Goal: Task Accomplishment & Management: Manage account settings

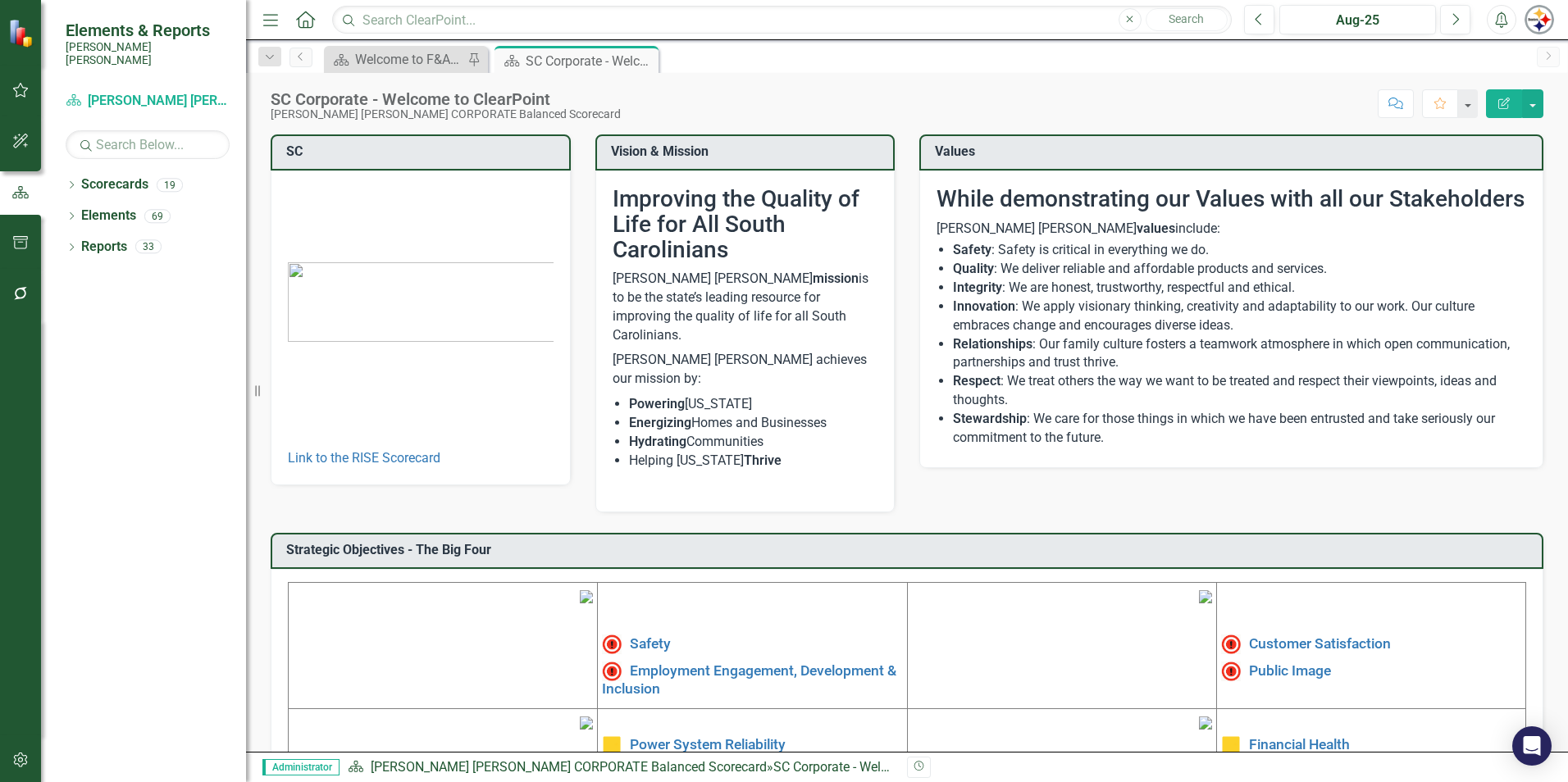
click at [27, 739] on div at bounding box center [21, 740] width 41 height 8
click at [26, 764] on icon "button" at bounding box center [20, 759] width 14 height 15
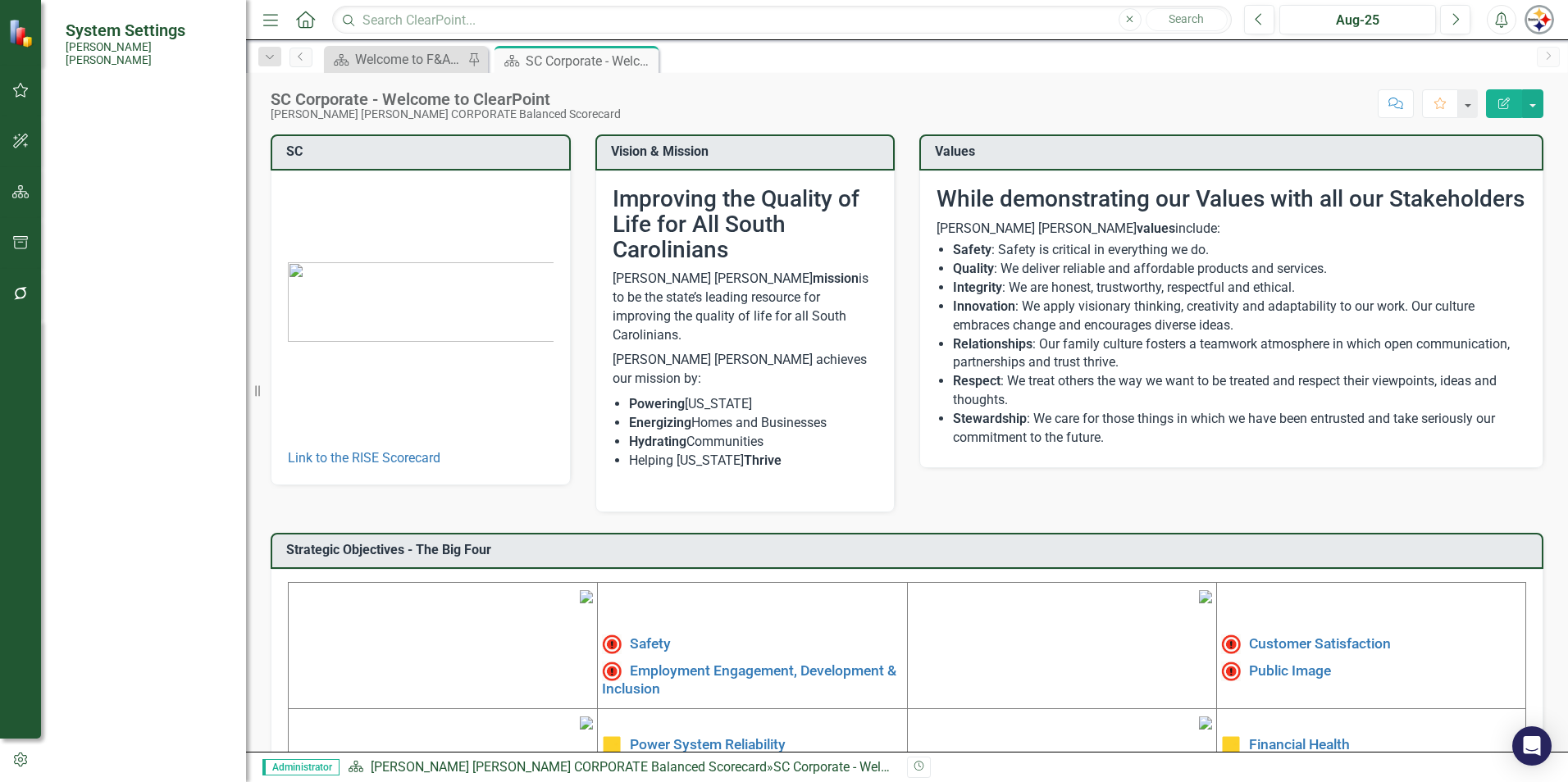
click at [113, 118] on link "Manage Users" at bounding box center [147, 126] width 164 height 19
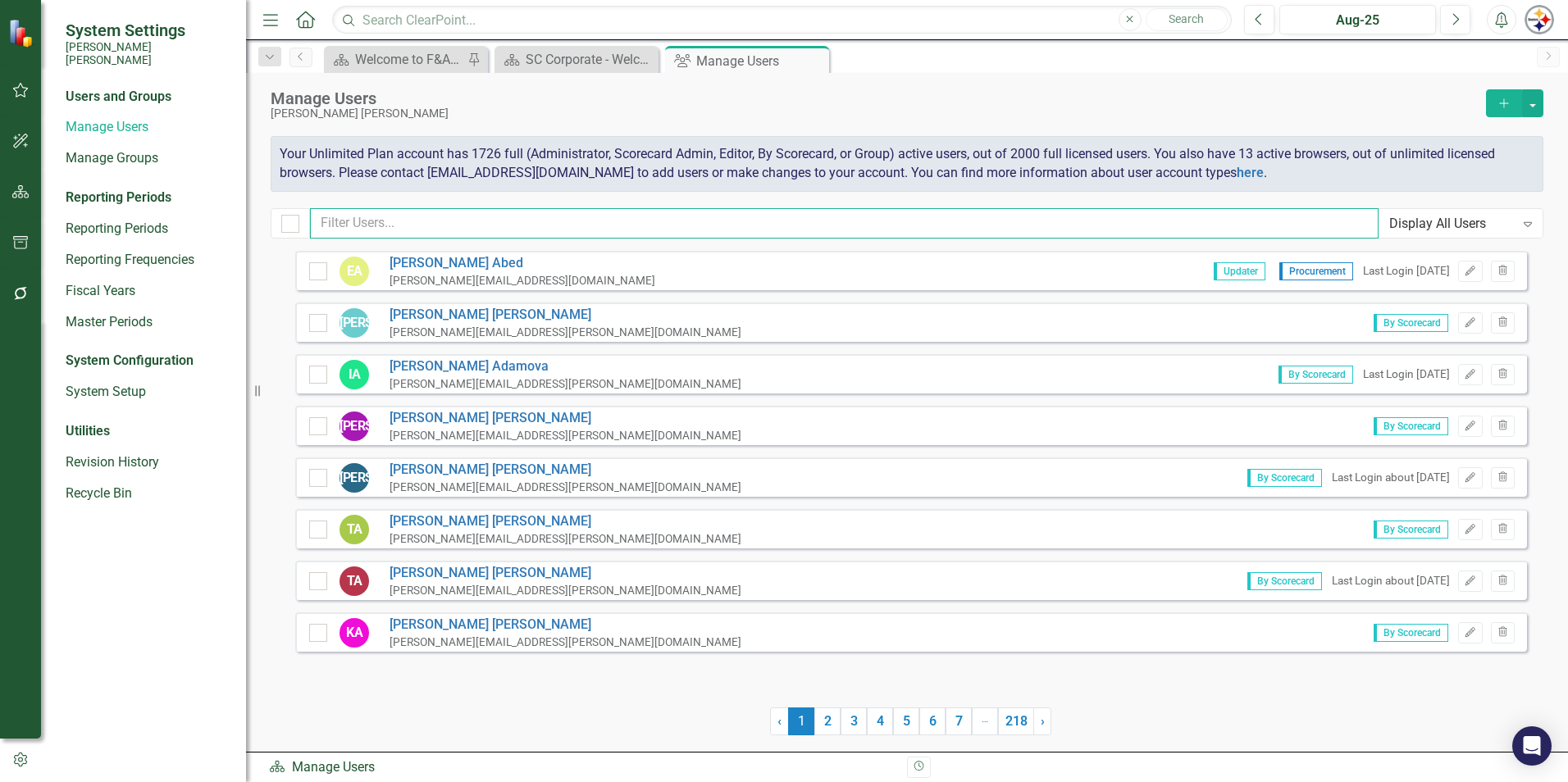
click at [384, 224] on input "text" at bounding box center [844, 223] width 1068 height 30
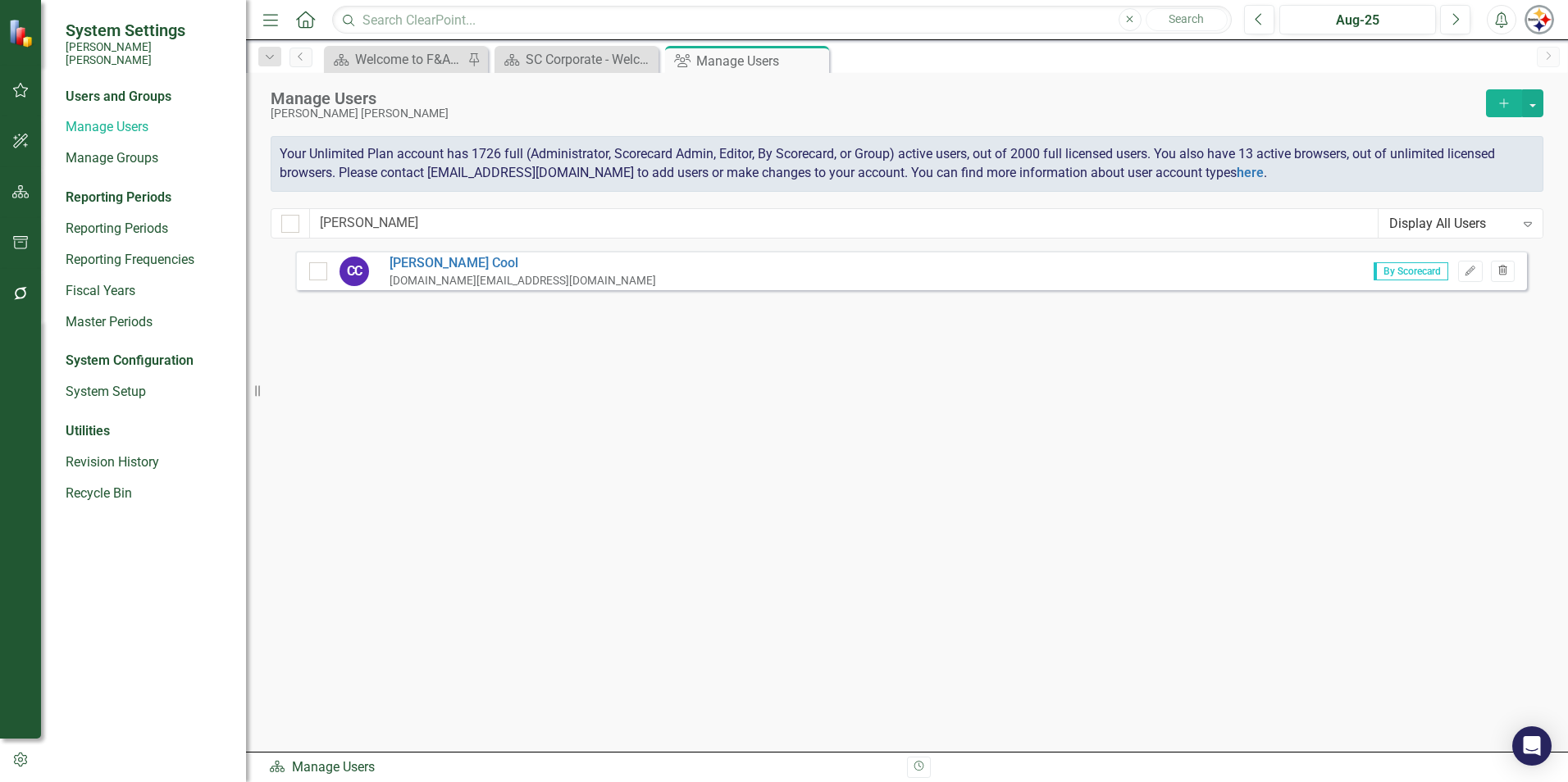
click at [1503, 275] on icon "Trash" at bounding box center [1502, 271] width 13 height 10
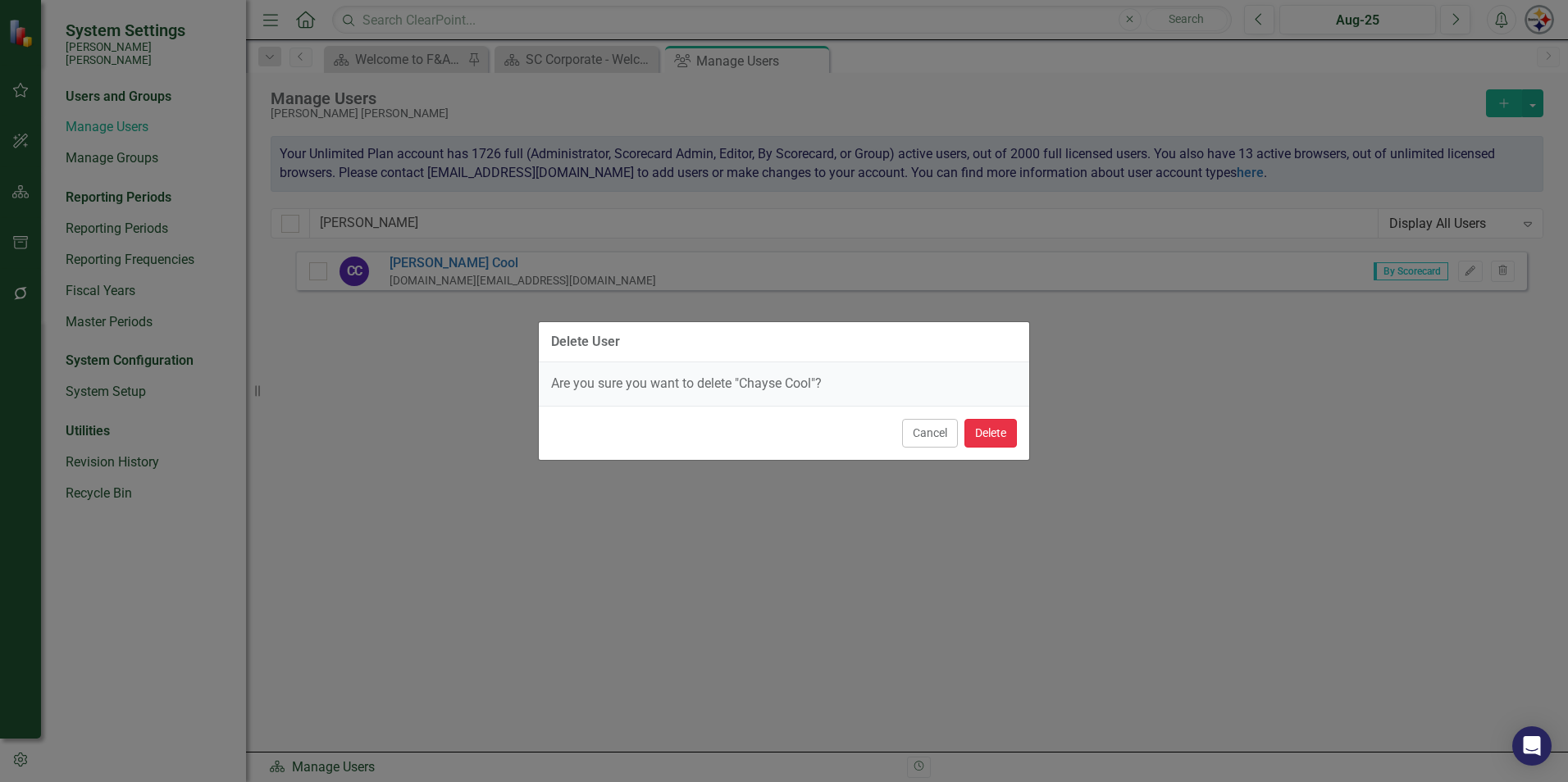
click at [972, 437] on button "Delete" at bounding box center [991, 433] width 53 height 28
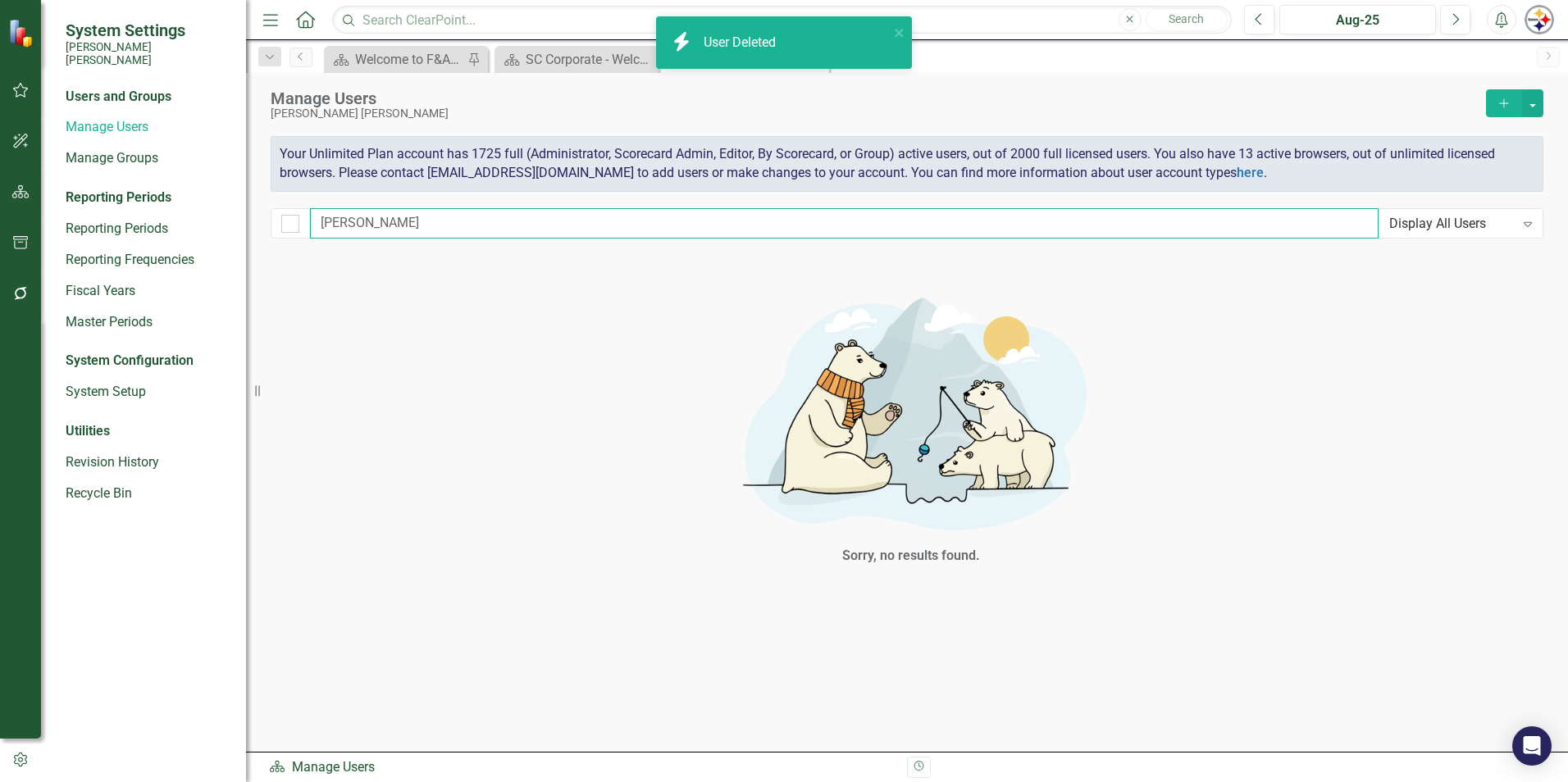
drag, startPoint x: 376, startPoint y: 219, endPoint x: 236, endPoint y: 220, distance: 140.0
click at [238, 220] on div "System Settings [PERSON_NAME] [PERSON_NAME] Users and Groups Manage Users Manag…" at bounding box center [784, 391] width 1568 height 782
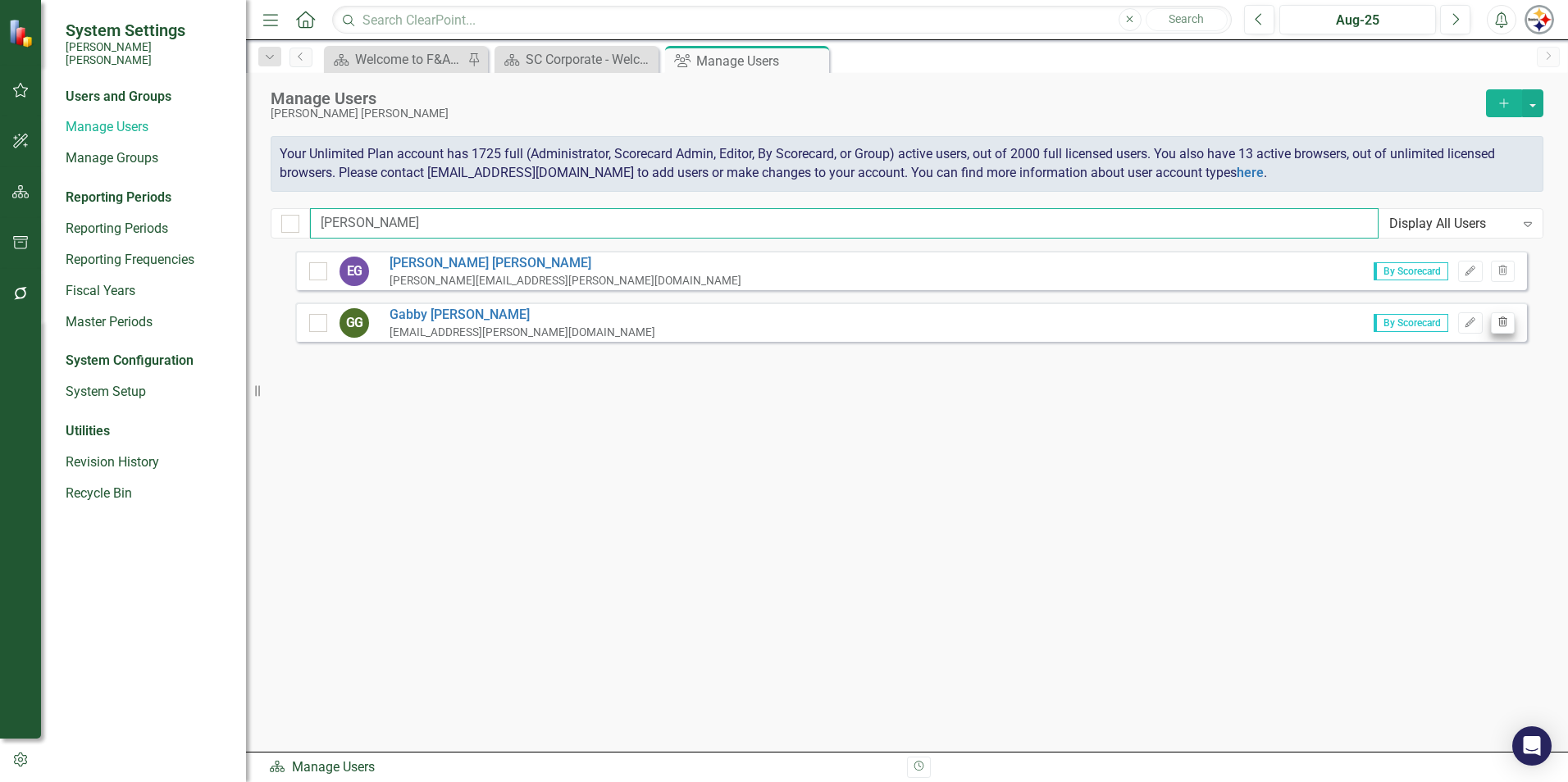
type input "[PERSON_NAME]"
click at [1495, 316] on button "Trash" at bounding box center [1502, 323] width 24 height 22
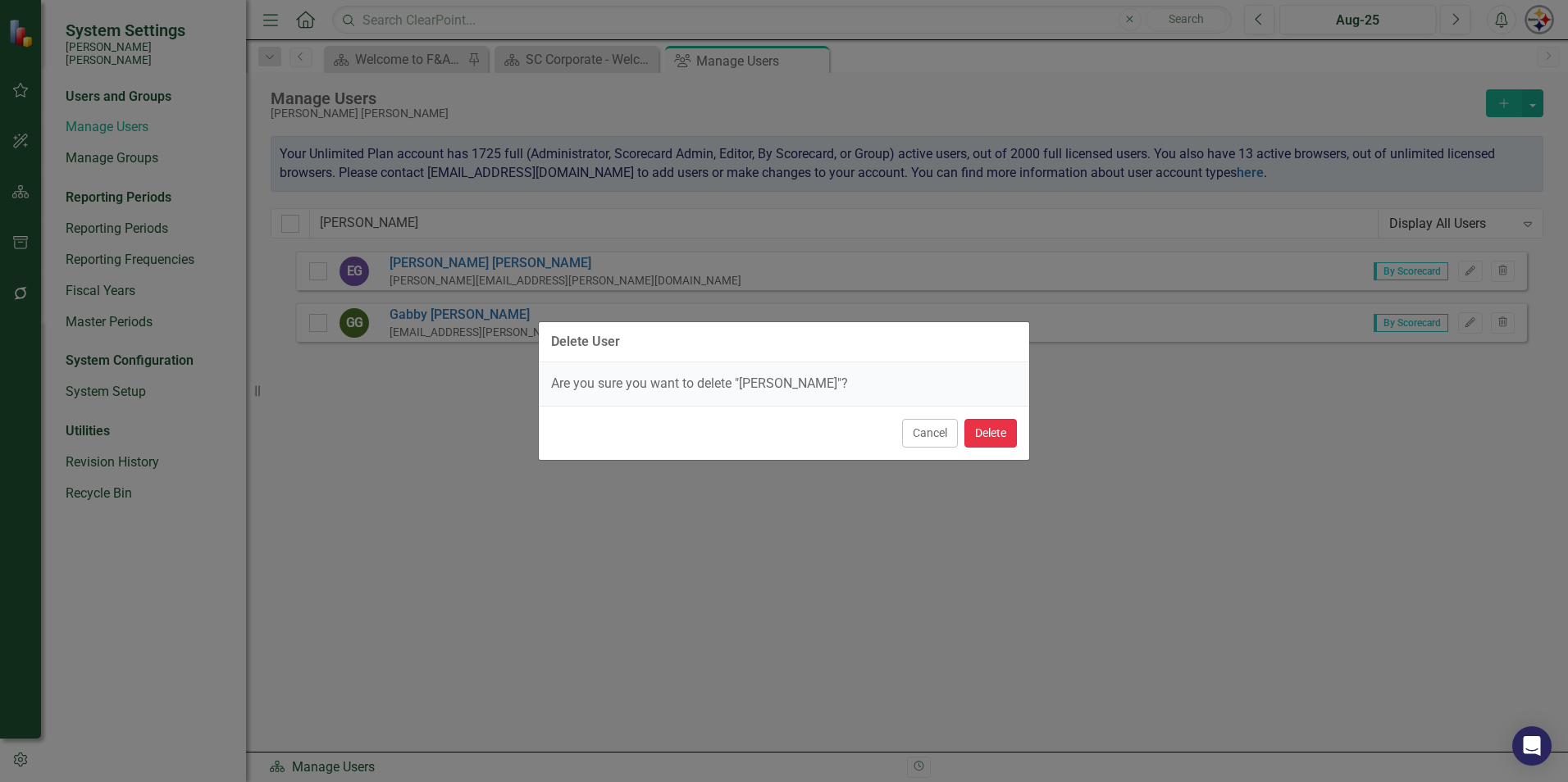
click at [1005, 429] on button "Delete" at bounding box center [991, 433] width 53 height 28
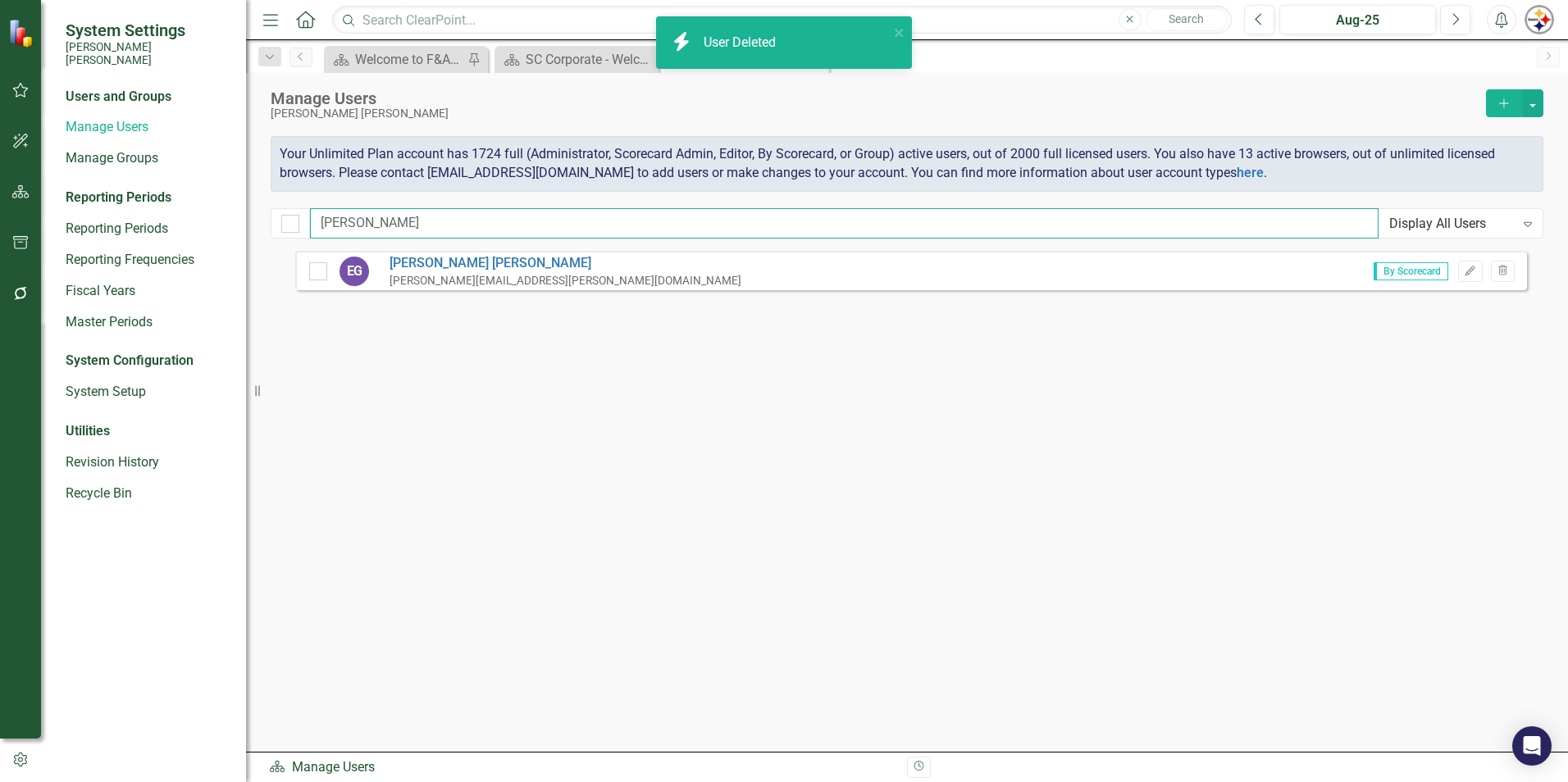
click at [356, 224] on input "[PERSON_NAME]" at bounding box center [844, 223] width 1068 height 30
drag, startPoint x: 356, startPoint y: 223, endPoint x: 264, endPoint y: 223, distance: 92.0
click at [264, 223] on div "Manage Users [PERSON_NAME] [PERSON_NAME] Add Your Unlimited Plan account has 17…" at bounding box center [906, 162] width 1322 height 178
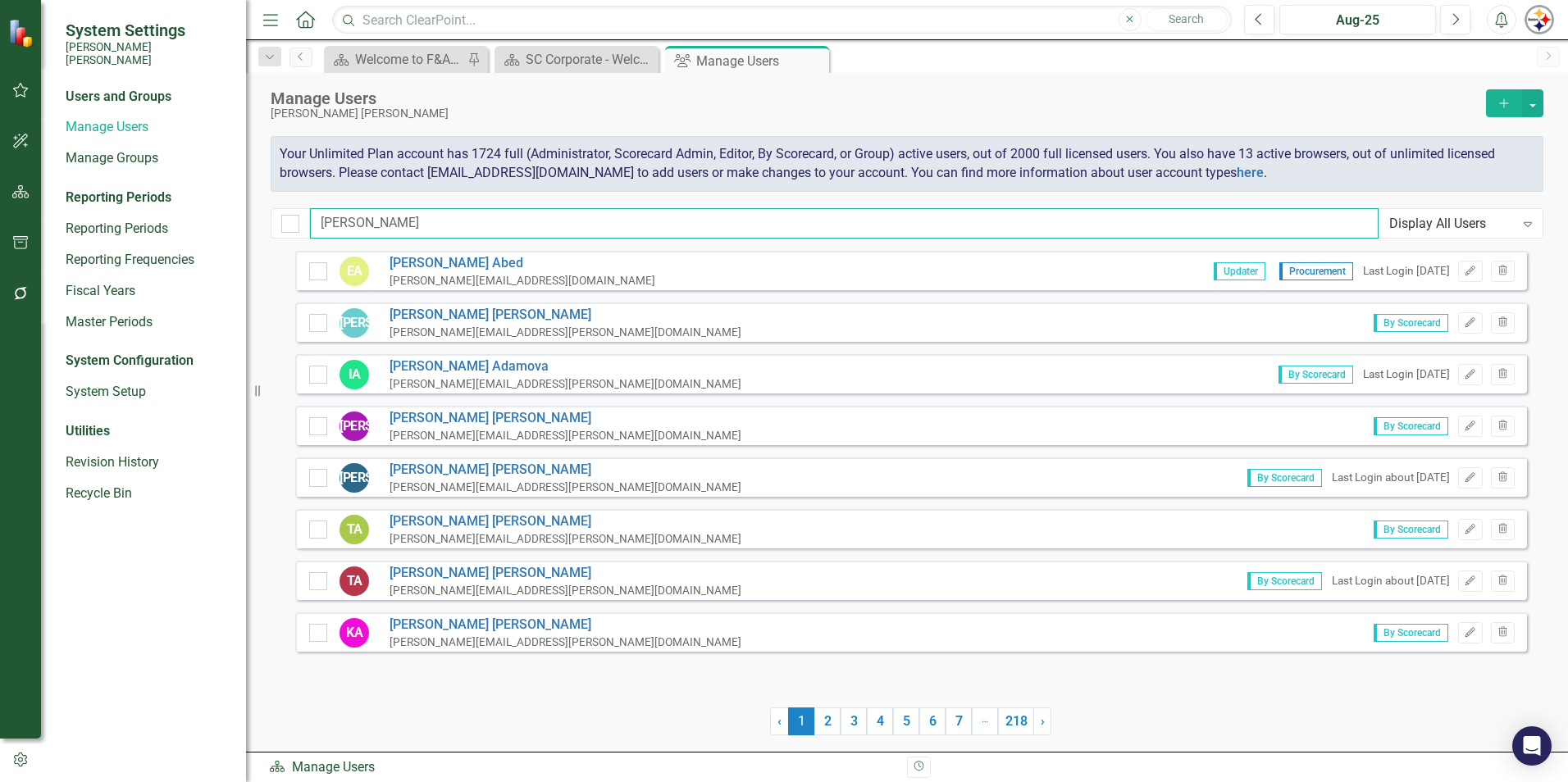
type input "[PERSON_NAME]"
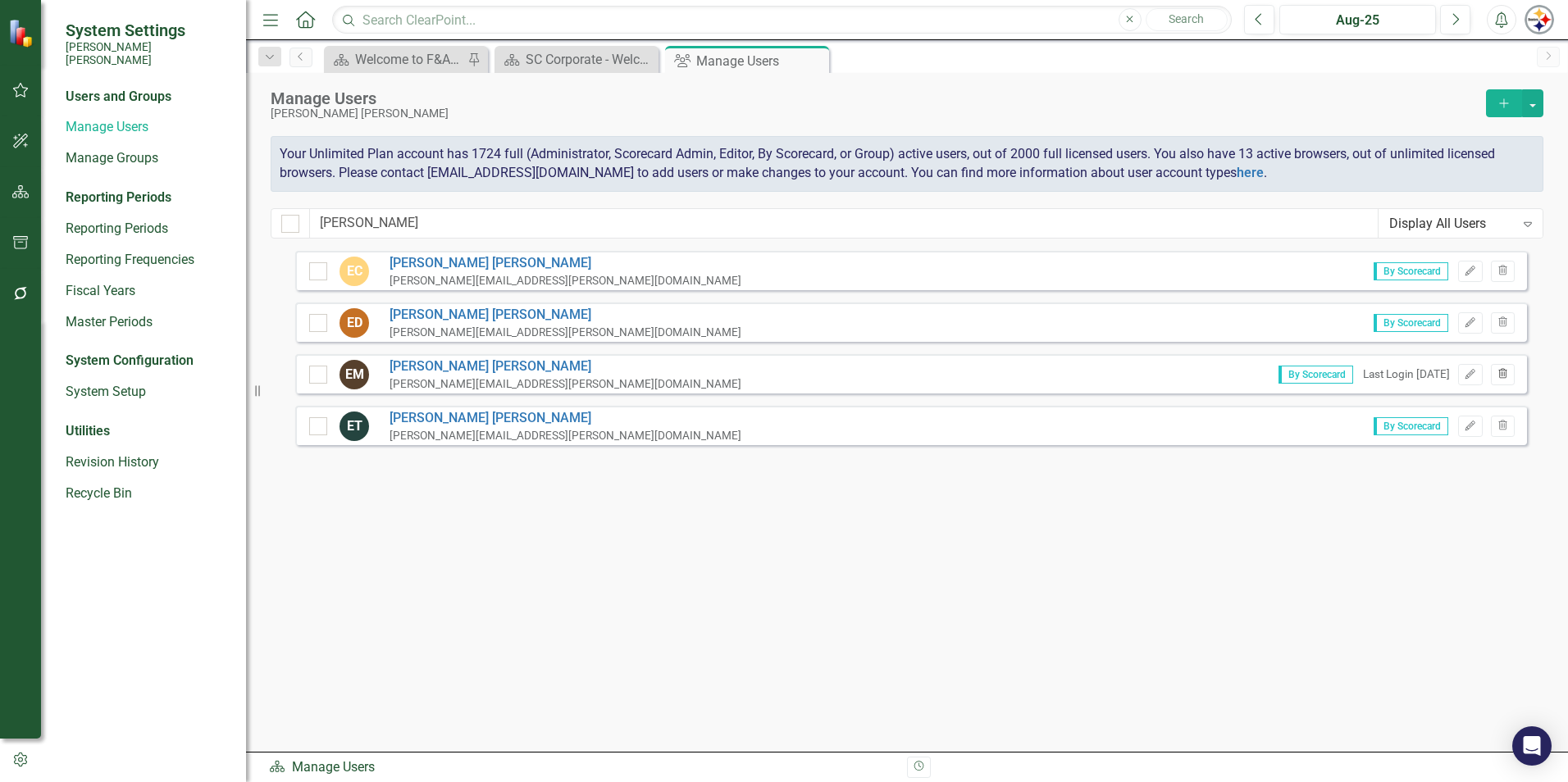
click at [1508, 371] on icon "Trash" at bounding box center [1502, 374] width 13 height 10
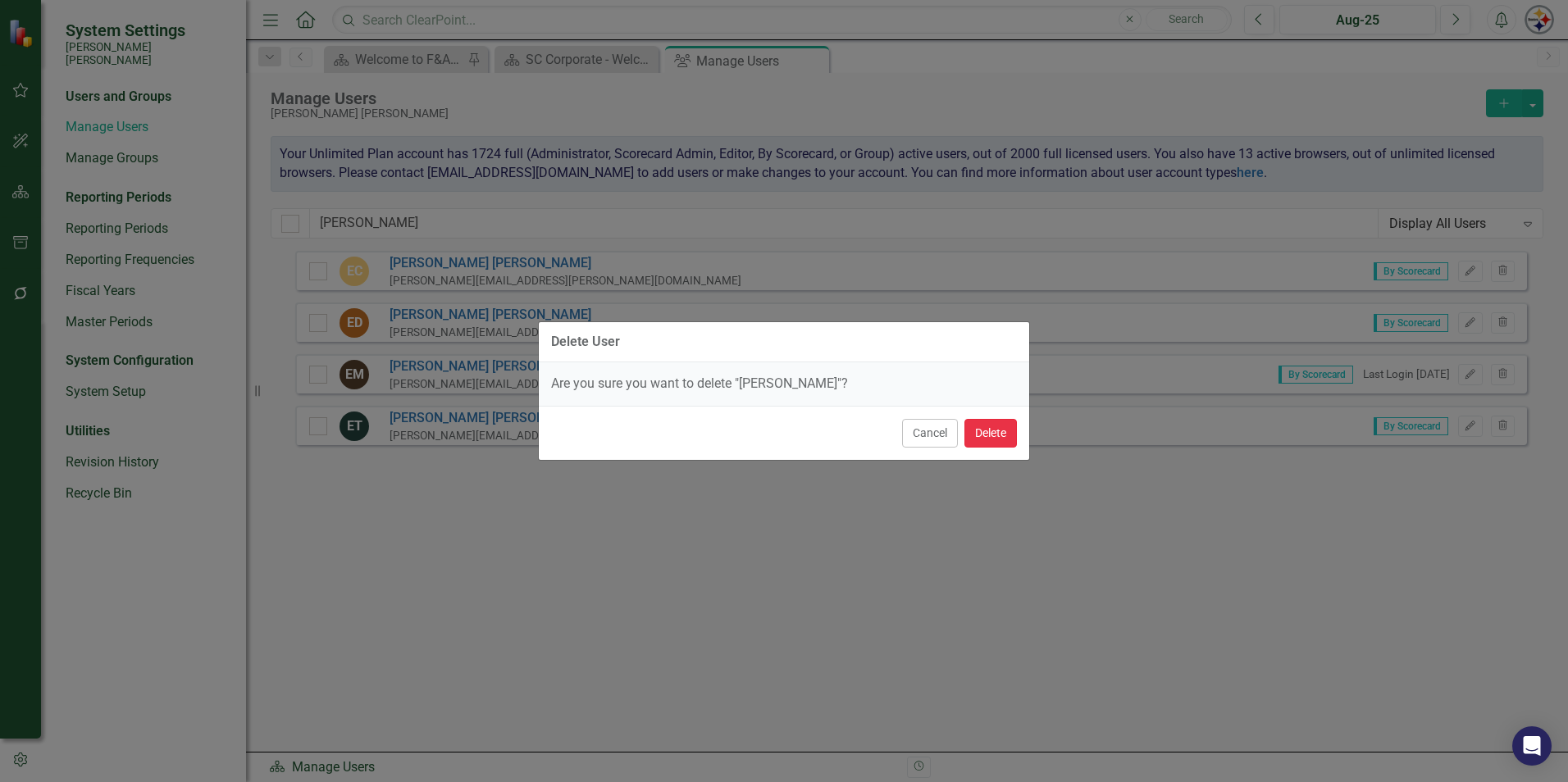
click at [987, 434] on button "Delete" at bounding box center [991, 433] width 53 height 28
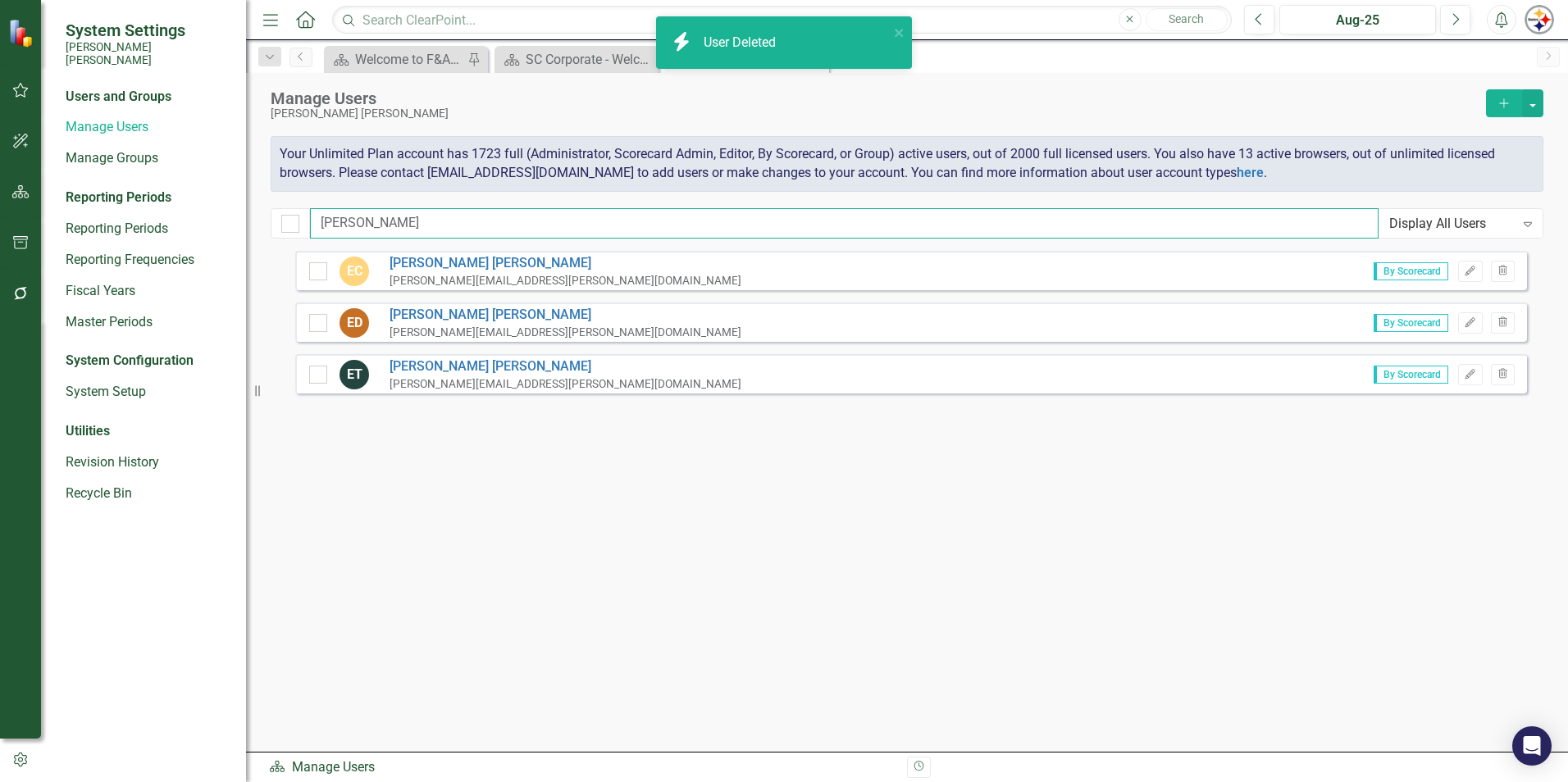
drag, startPoint x: 362, startPoint y: 222, endPoint x: 303, endPoint y: 222, distance: 59.0
click at [303, 222] on div "[PERSON_NAME] Display All Users Expand" at bounding box center [906, 223] width 1273 height 30
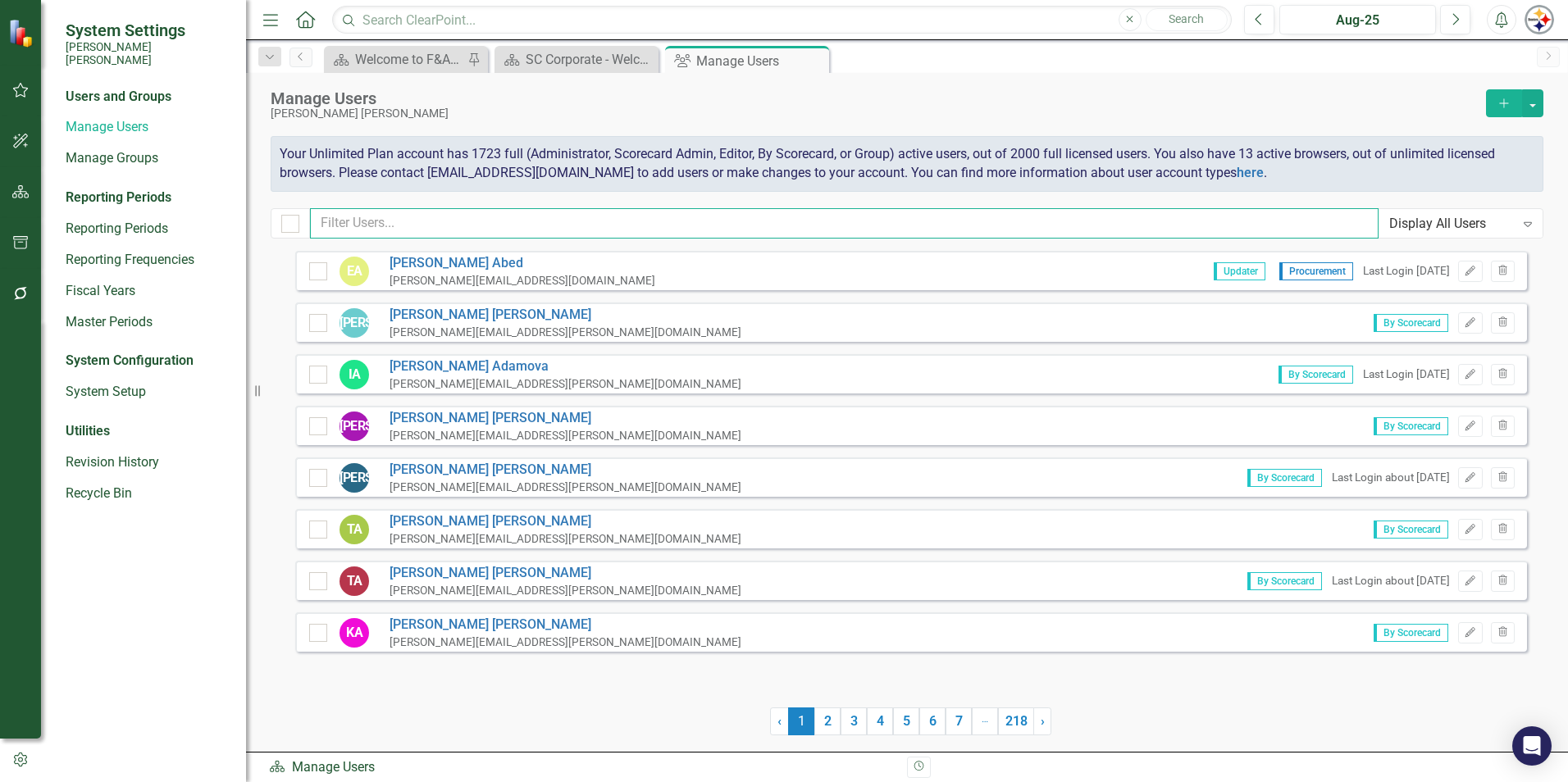
type input "k"
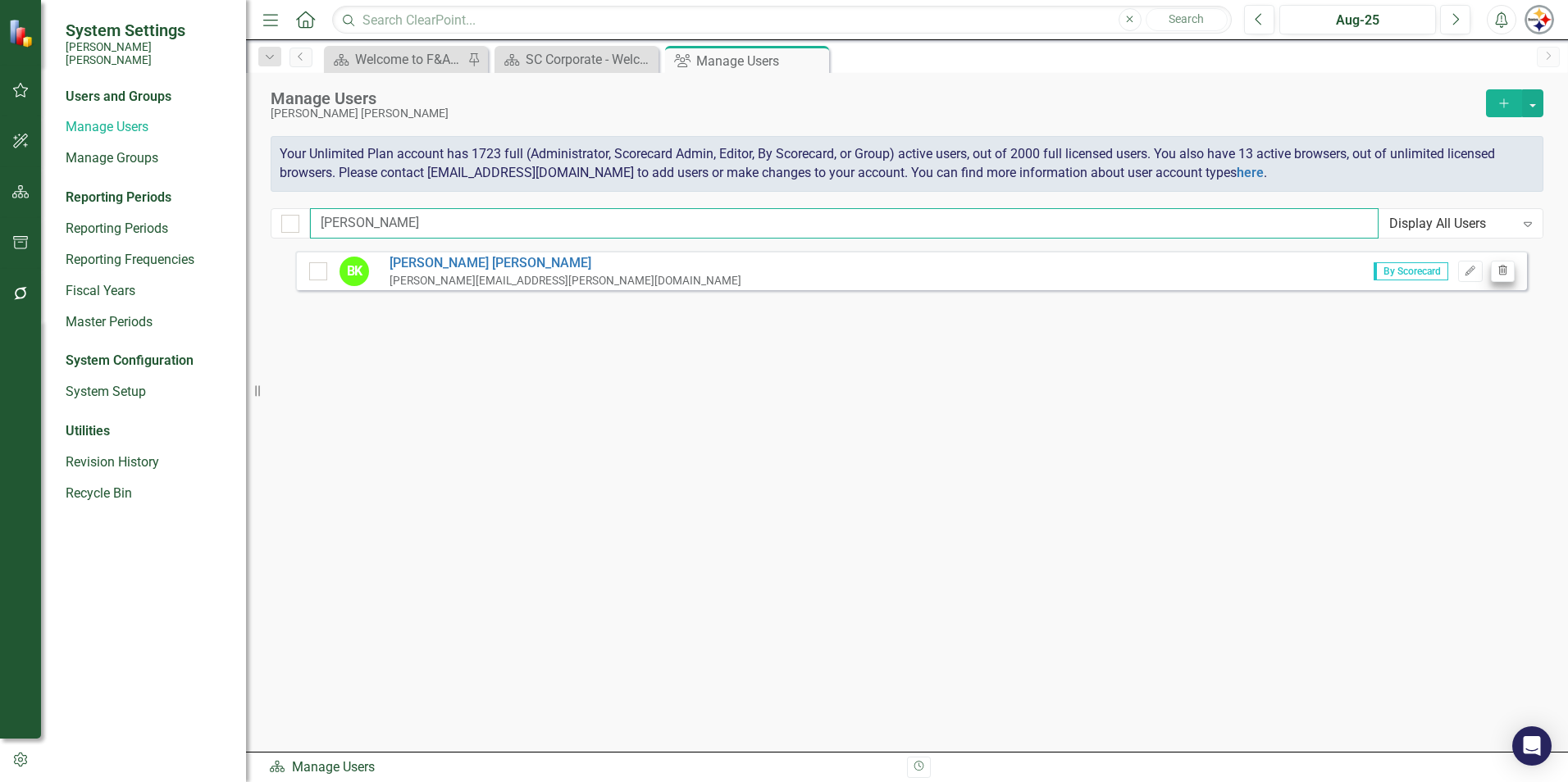
type input "[PERSON_NAME]"
click at [1499, 265] on button "Trash" at bounding box center [1502, 271] width 24 height 22
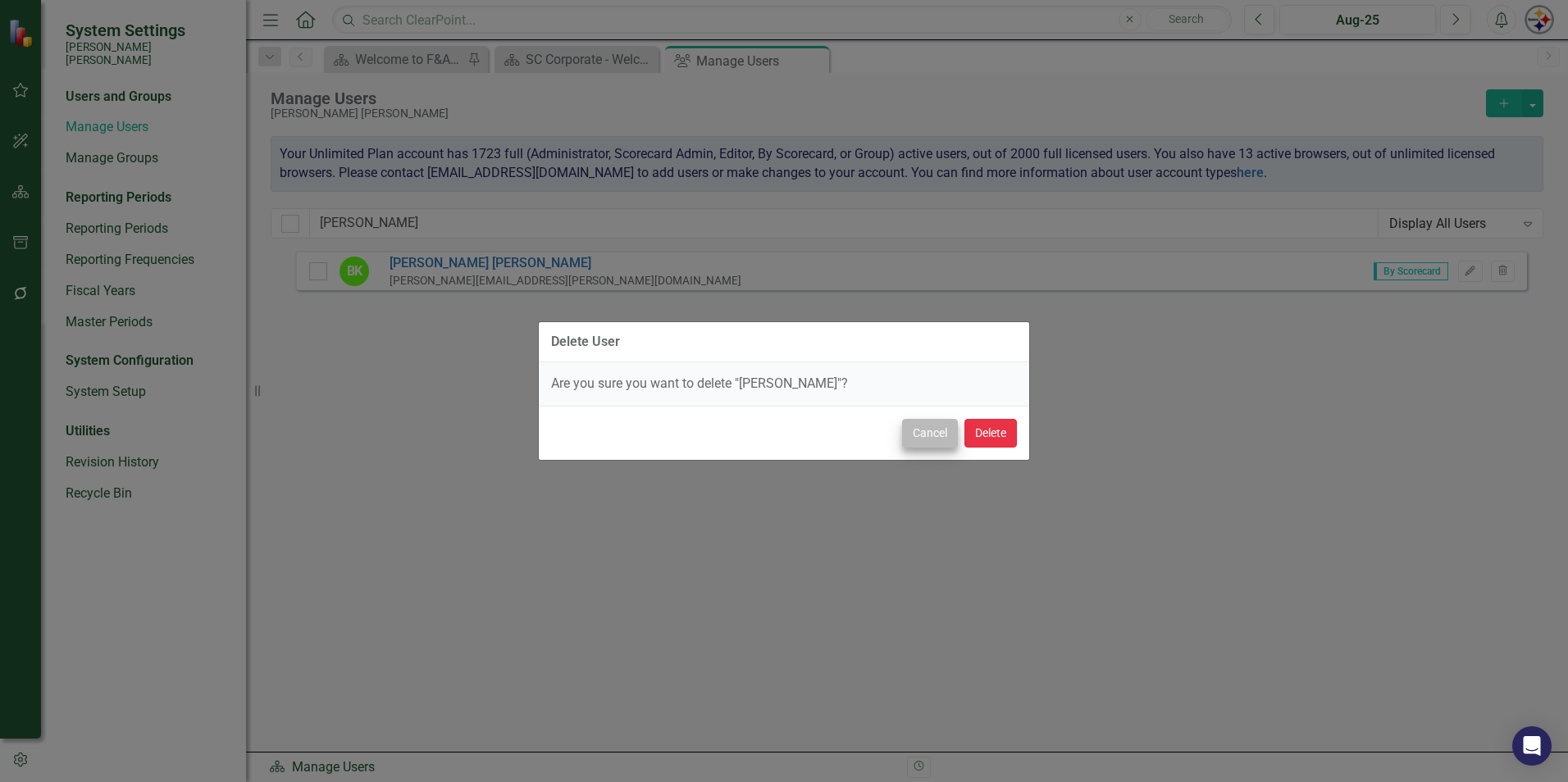
drag, startPoint x: 975, startPoint y: 463, endPoint x: 952, endPoint y: 441, distance: 31.8
click at [954, 441] on div "Cancel Delete" at bounding box center [784, 432] width 490 height 54
click at [972, 431] on button "Delete" at bounding box center [991, 433] width 53 height 28
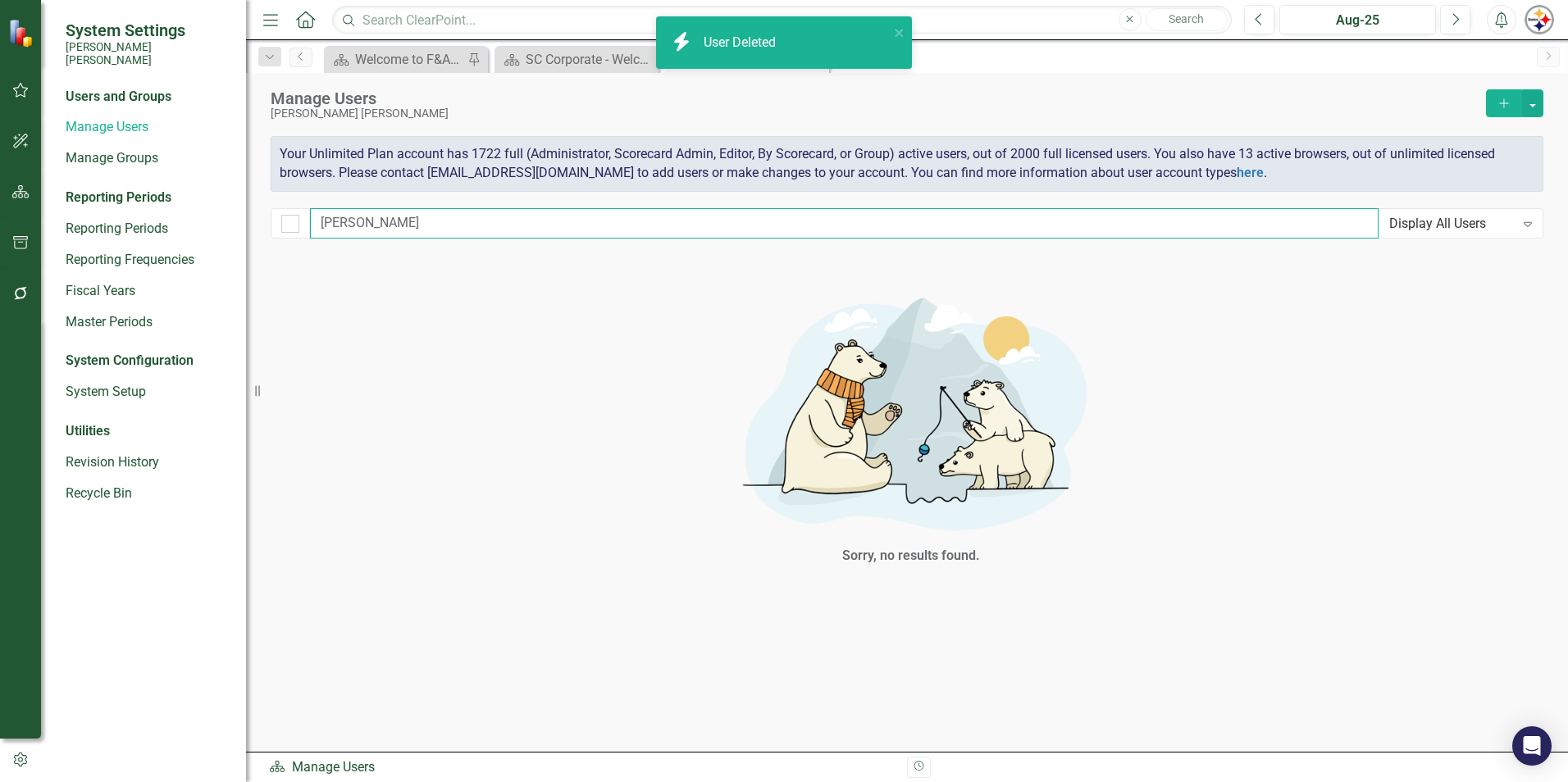
drag, startPoint x: 389, startPoint y: 221, endPoint x: 265, endPoint y: 220, distance: 124.0
click at [265, 220] on div "Manage Users [PERSON_NAME] [PERSON_NAME] Add Your Unlimited Plan account has 17…" at bounding box center [906, 162] width 1322 height 178
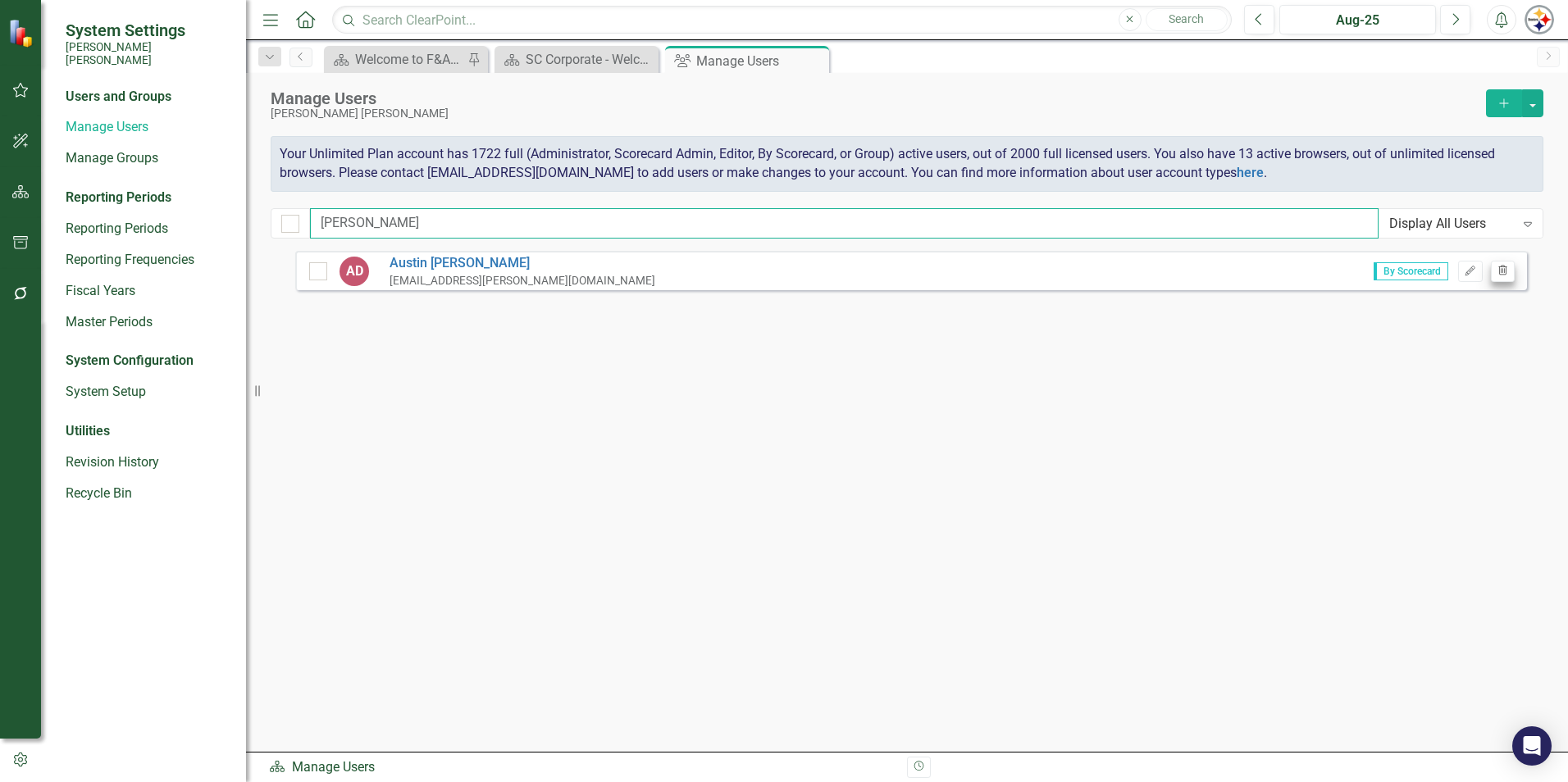
type input "[PERSON_NAME]"
click at [1499, 274] on icon "Trash" at bounding box center [1502, 271] width 13 height 10
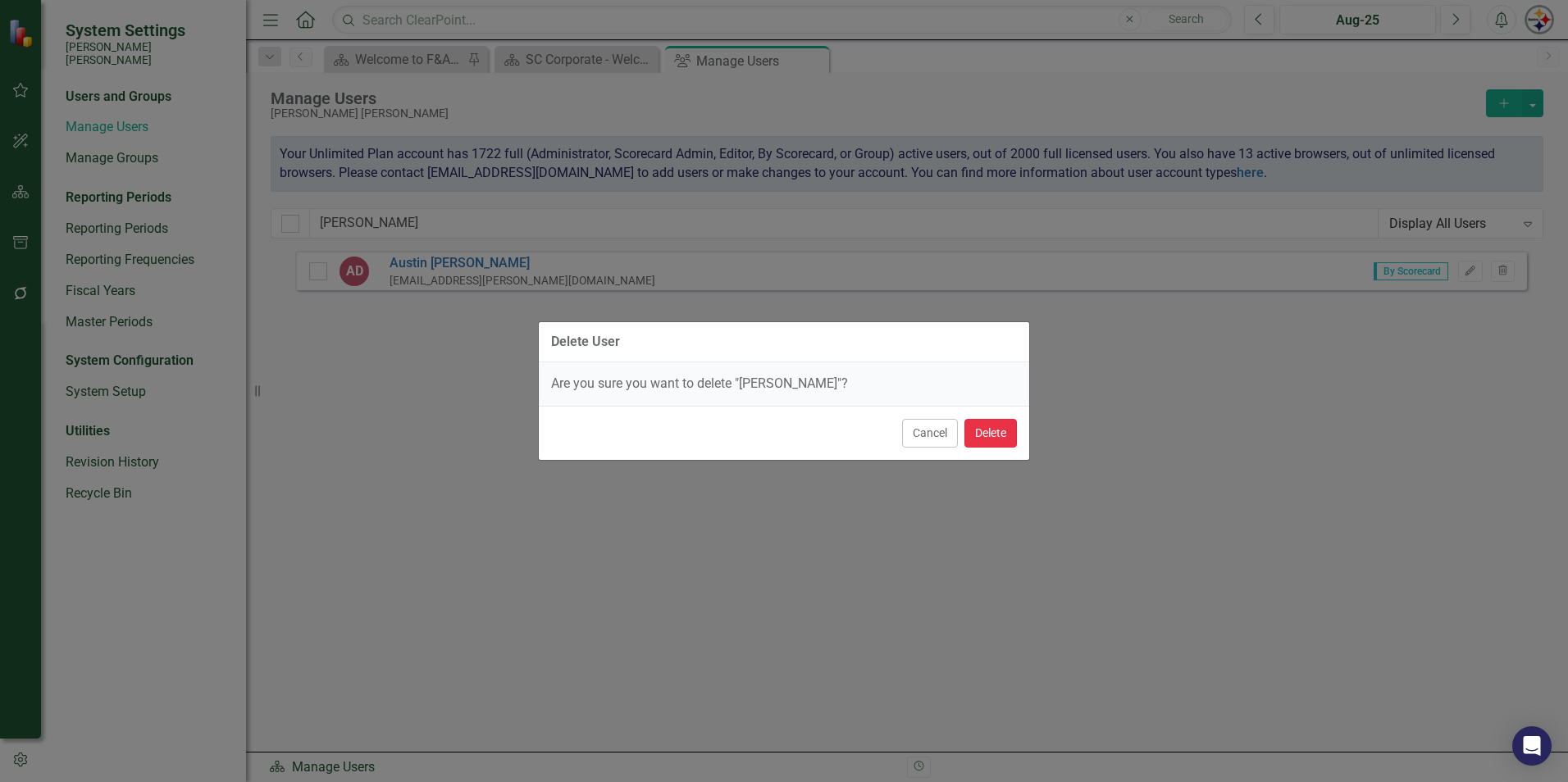
click at [1000, 432] on button "Delete" at bounding box center [991, 433] width 53 height 28
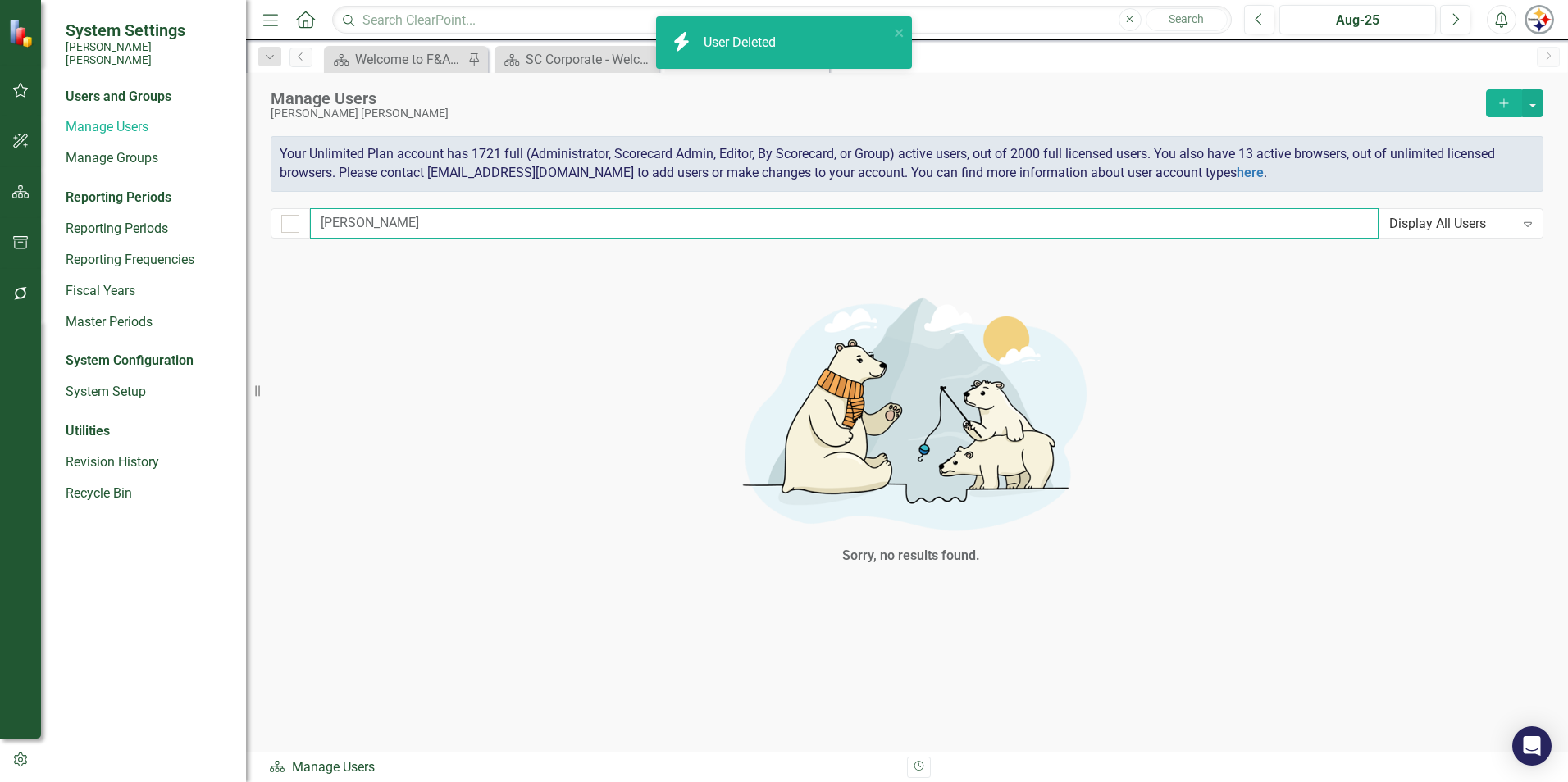
drag, startPoint x: 349, startPoint y: 226, endPoint x: 239, endPoint y: 226, distance: 110.0
click at [239, 226] on div "System Settings [PERSON_NAME] [PERSON_NAME] Users and Groups Manage Users Manag…" at bounding box center [784, 391] width 1568 height 782
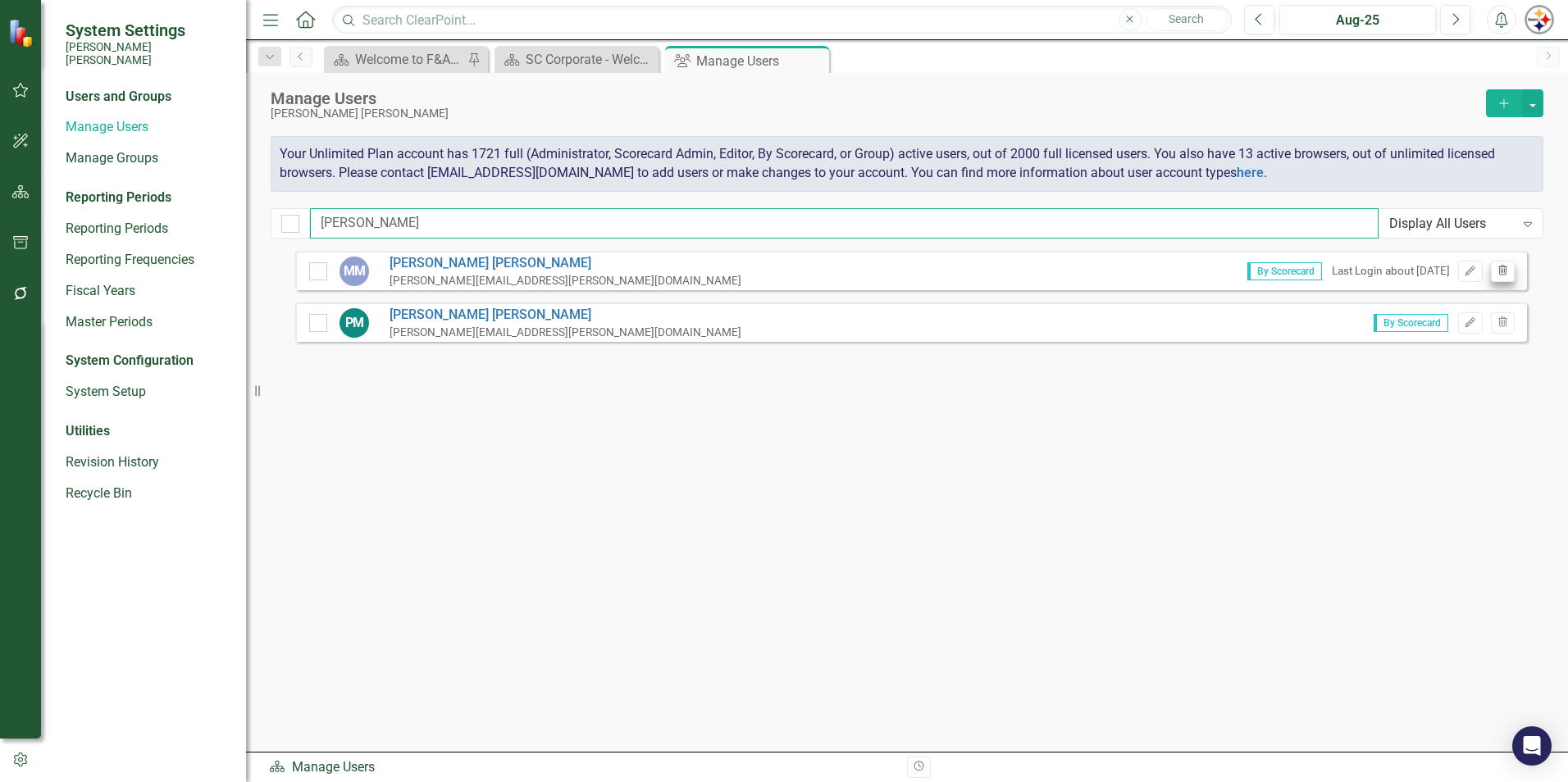
type input "[PERSON_NAME]"
click at [1503, 272] on icon "Trash" at bounding box center [1502, 271] width 13 height 10
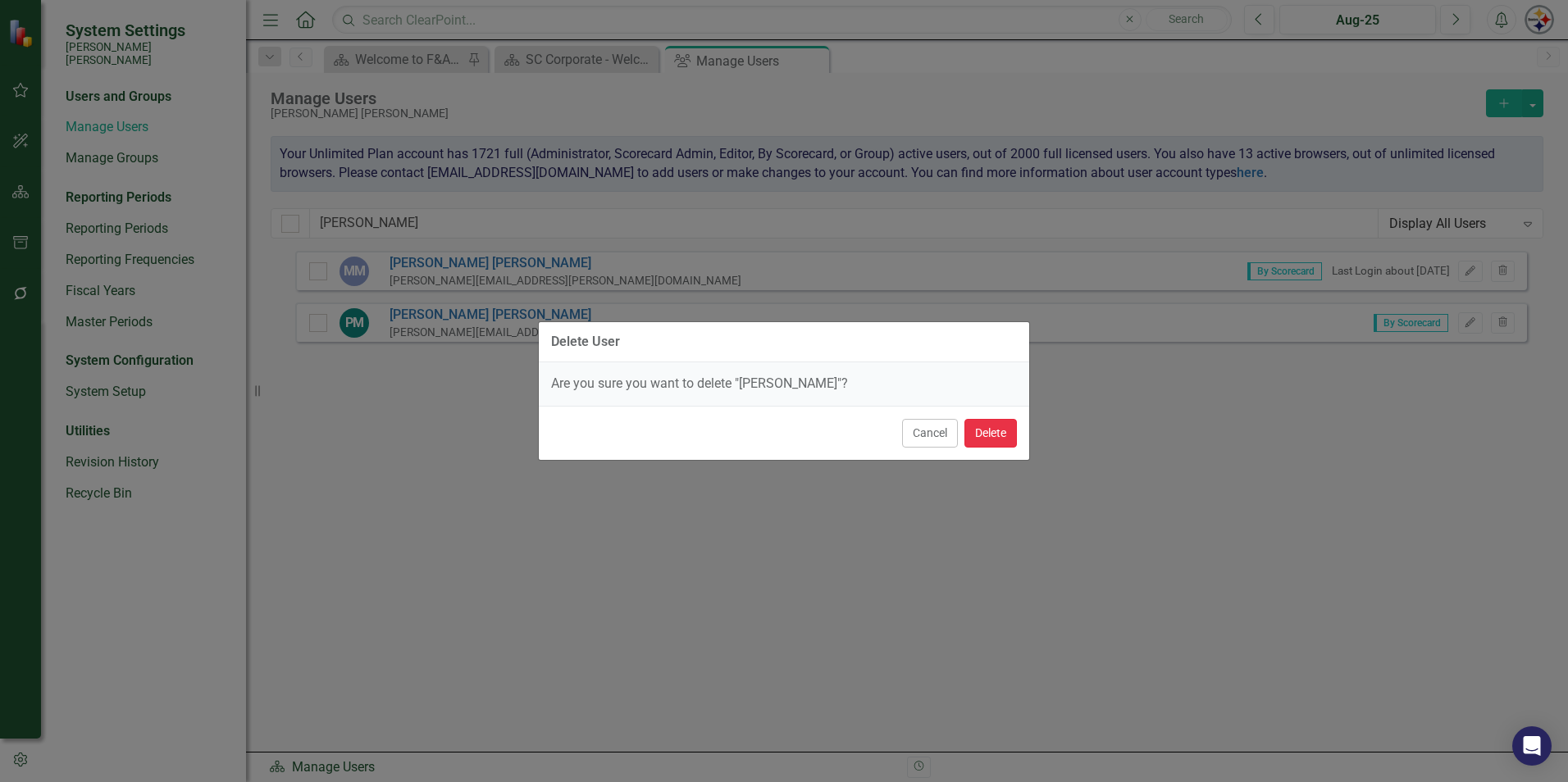
click at [972, 442] on button "Delete" at bounding box center [991, 433] width 53 height 28
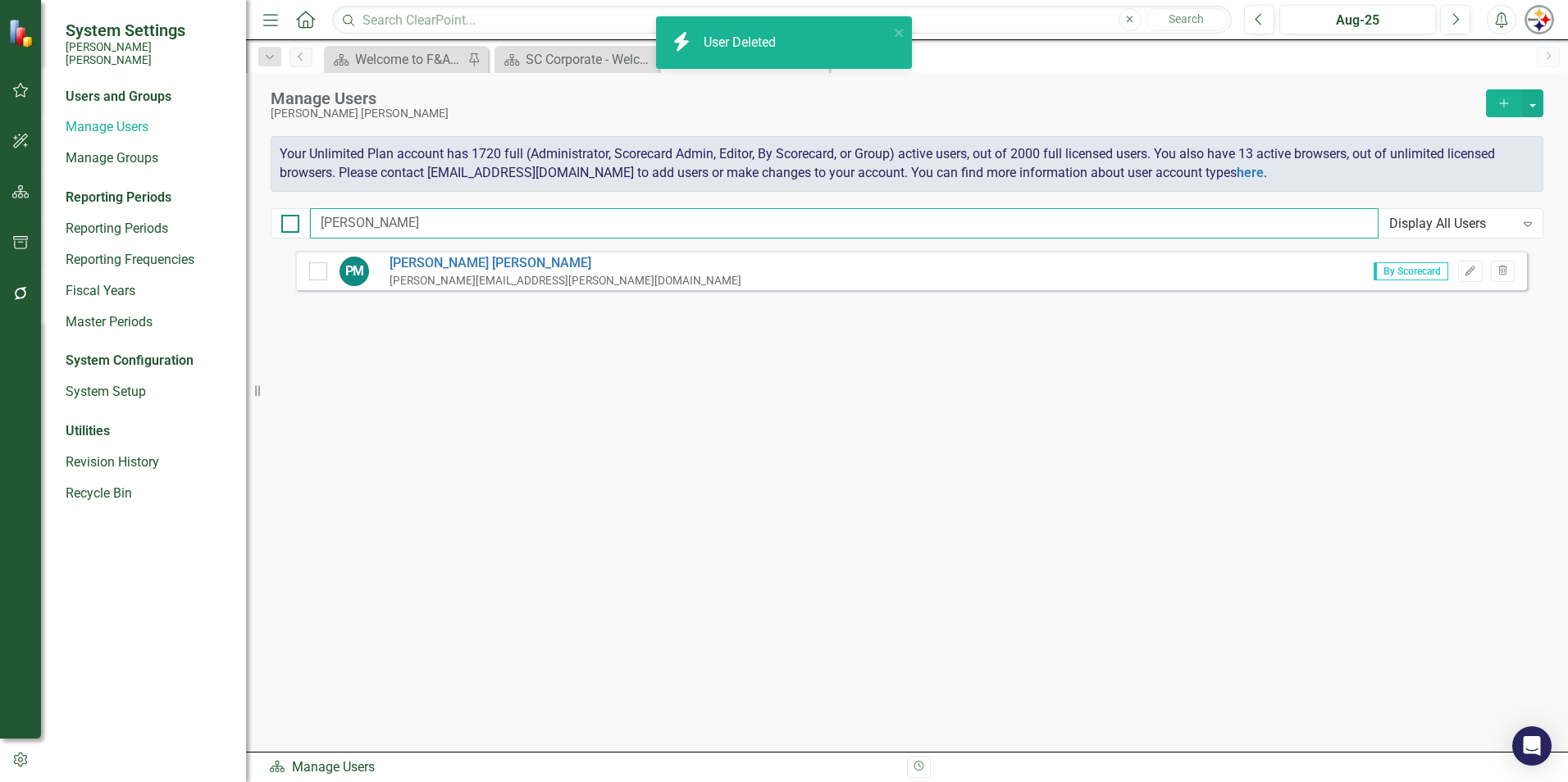
drag, startPoint x: 369, startPoint y: 220, endPoint x: 284, endPoint y: 220, distance: 85.0
click at [283, 220] on div "[PERSON_NAME] Display All Users Expand" at bounding box center [906, 223] width 1273 height 30
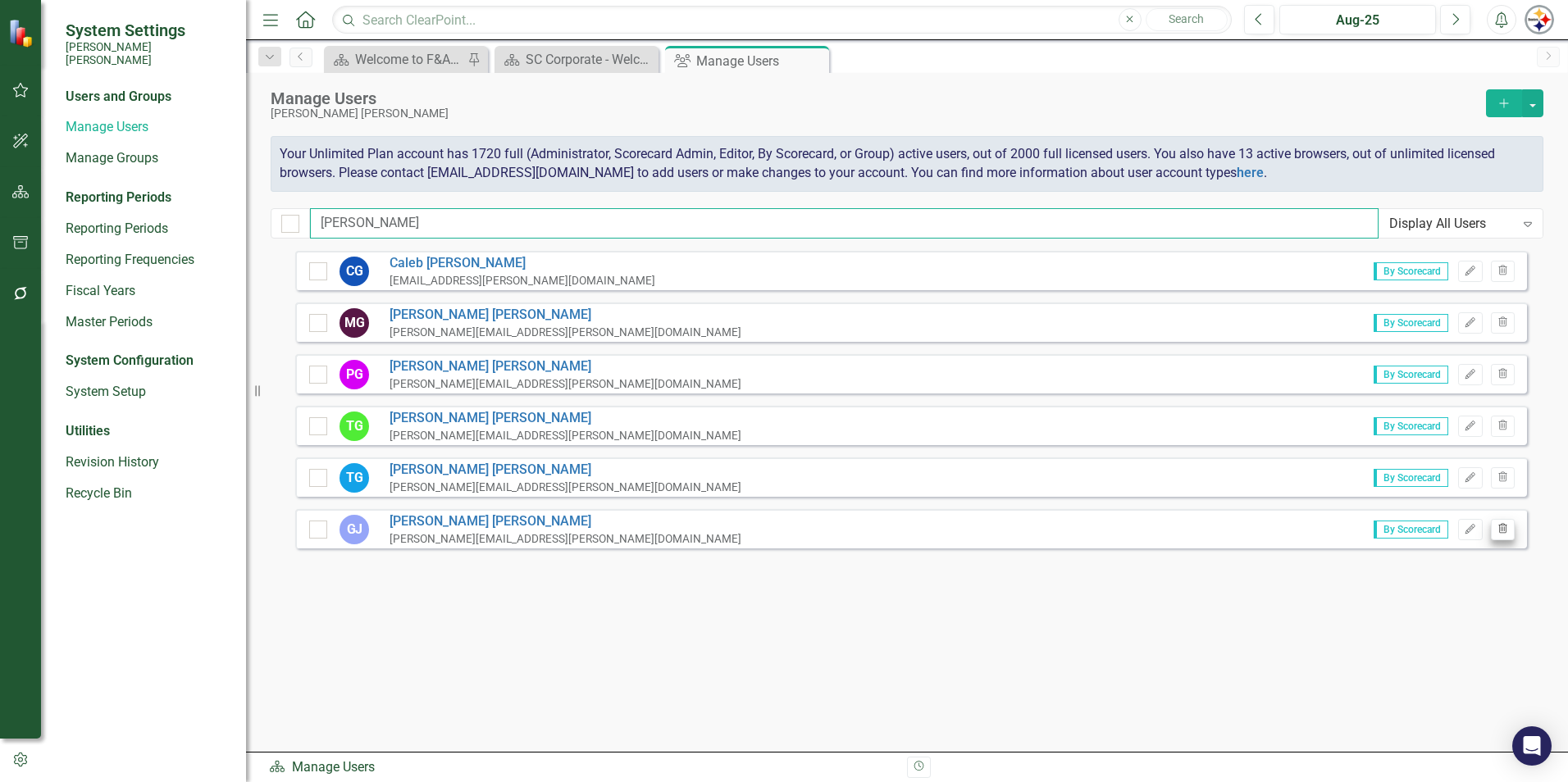
type input "[PERSON_NAME]"
click at [1510, 530] on button "Trash" at bounding box center [1502, 530] width 24 height 22
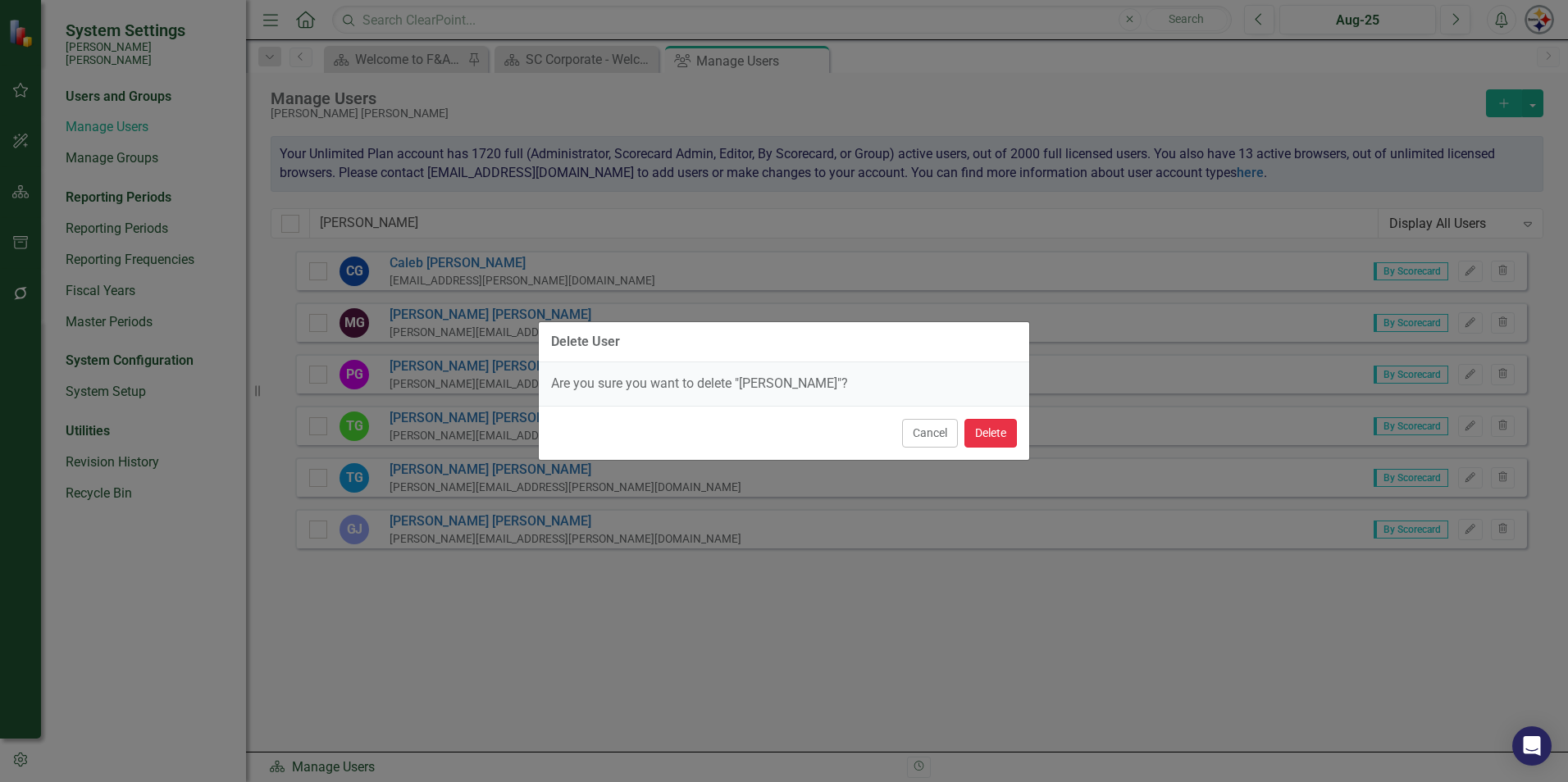
click at [1007, 438] on button "Delete" at bounding box center [991, 433] width 53 height 28
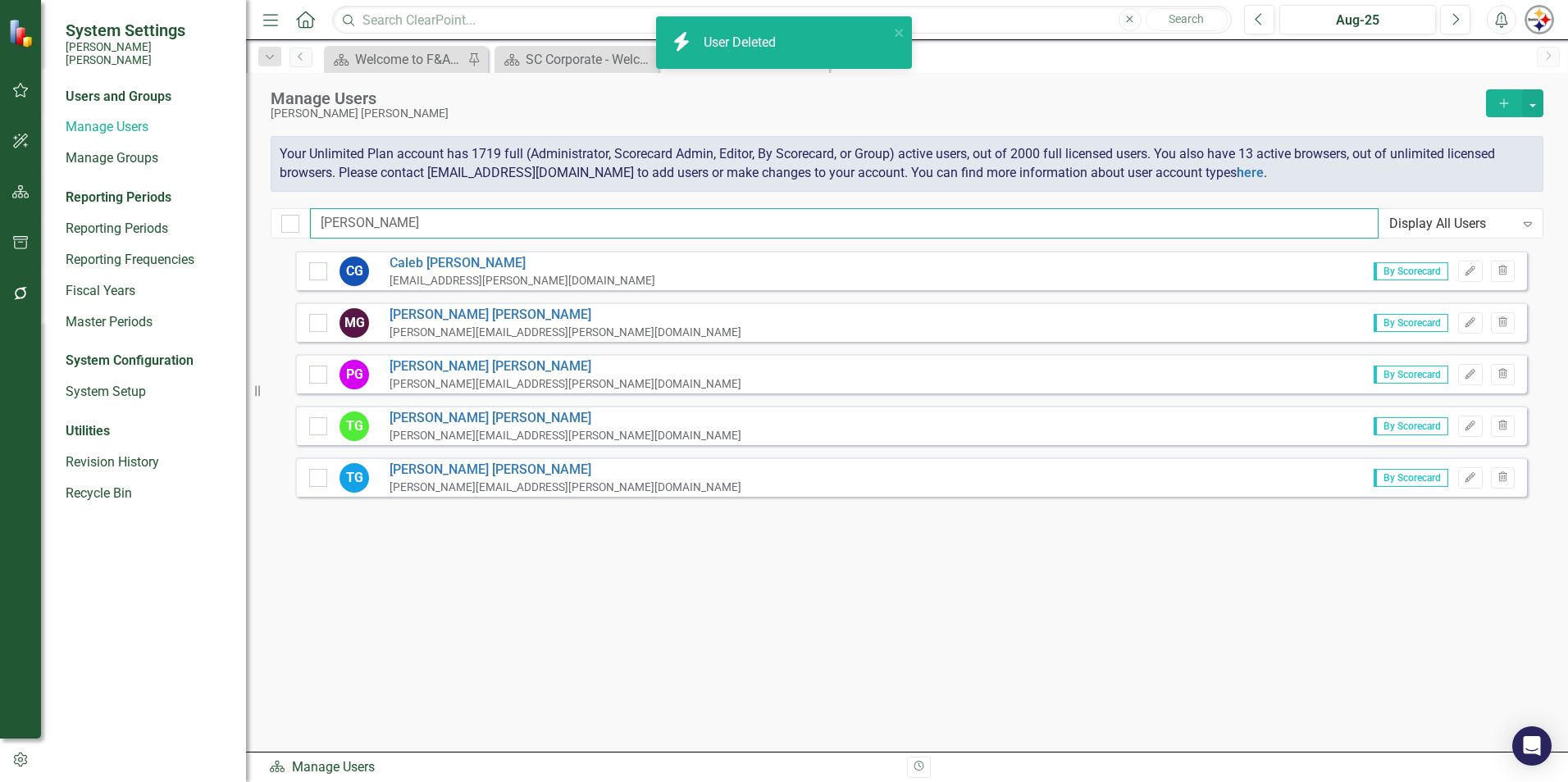
drag, startPoint x: 371, startPoint y: 220, endPoint x: 259, endPoint y: 220, distance: 112.0
click at [259, 220] on div "Manage Users [PERSON_NAME] [PERSON_NAME] Add Your Unlimited Plan account has 17…" at bounding box center [906, 162] width 1322 height 178
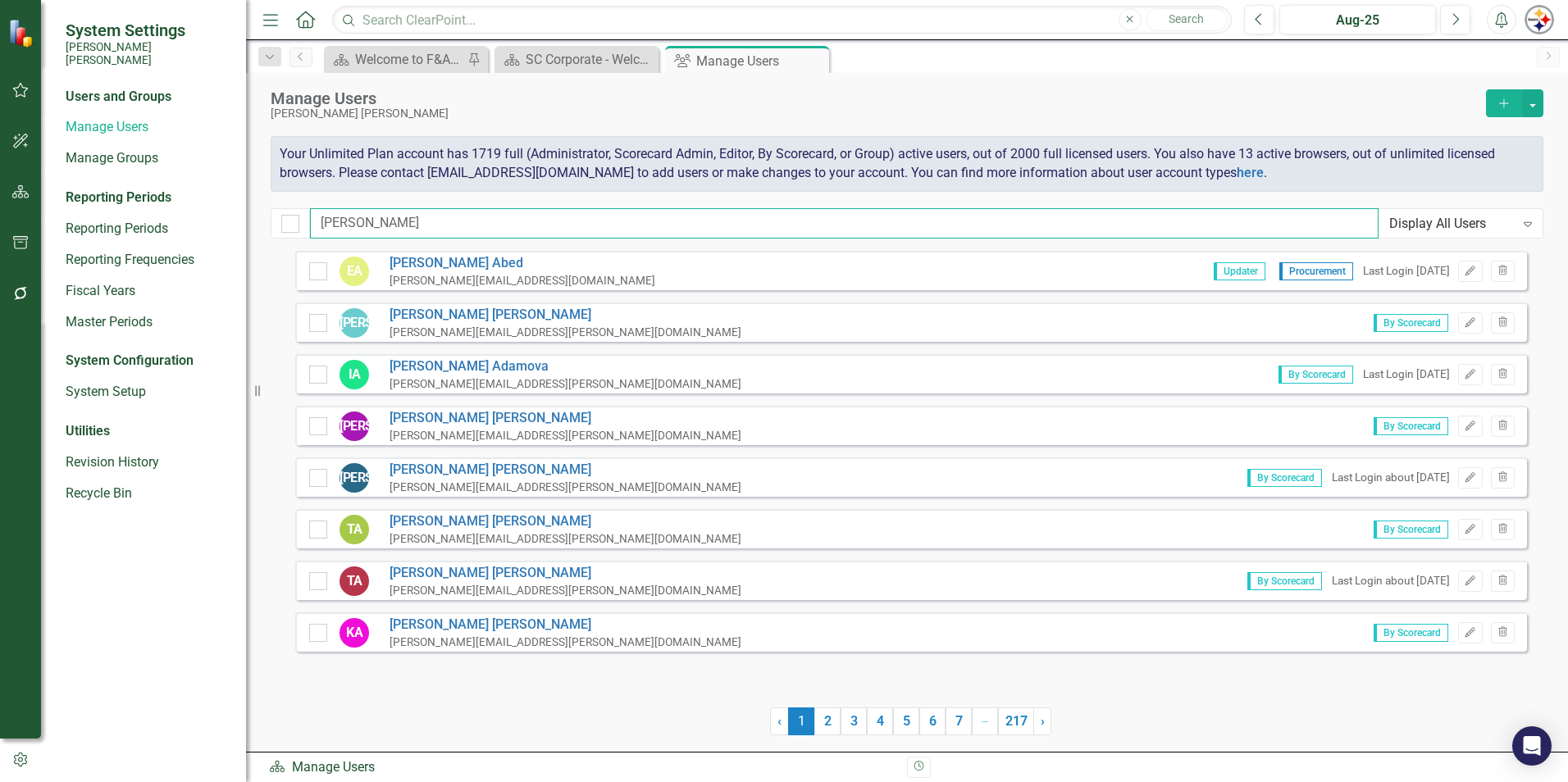
type input "[PERSON_NAME]"
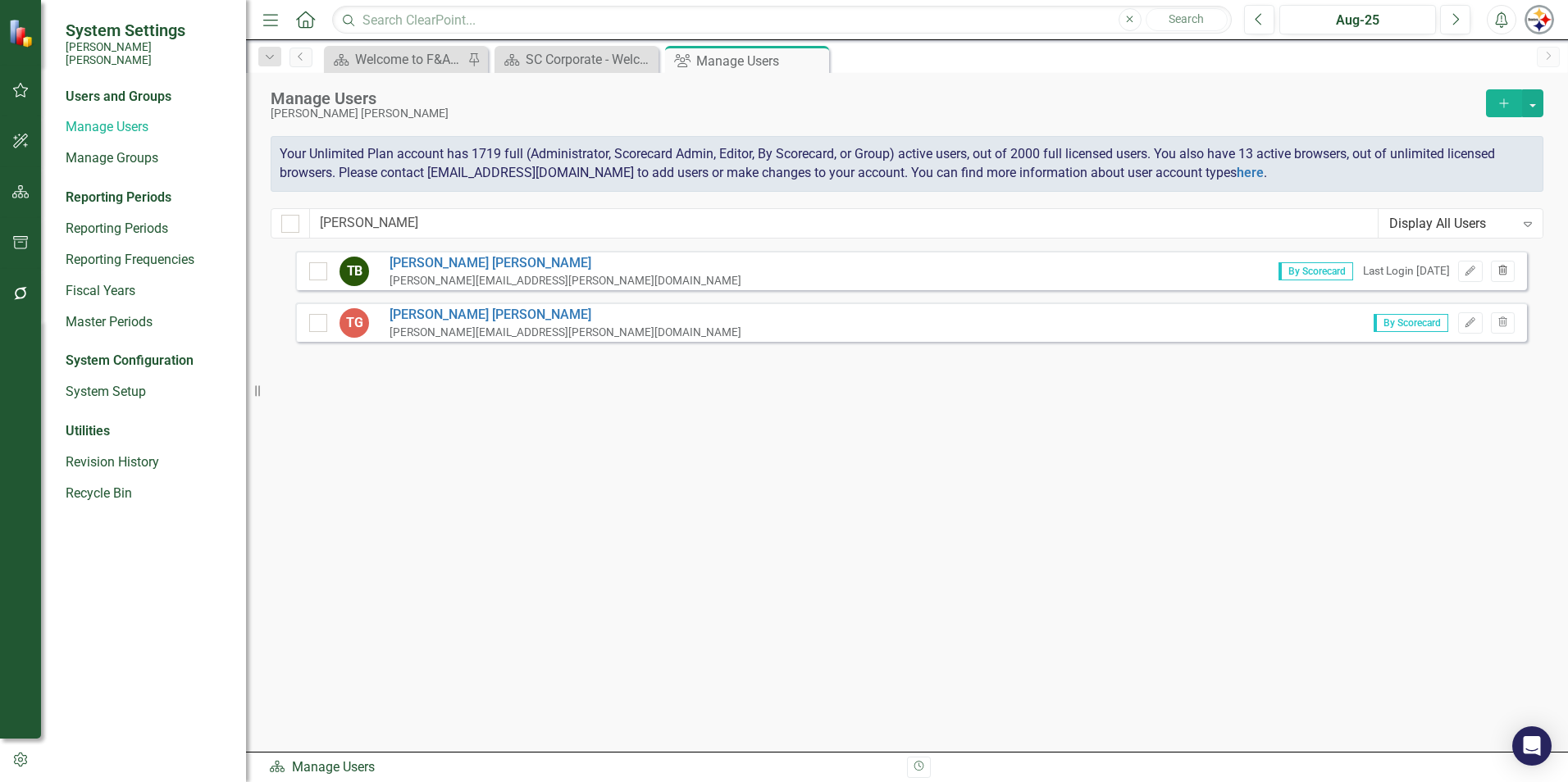
click at [1499, 273] on icon "button" at bounding box center [1502, 269] width 9 height 10
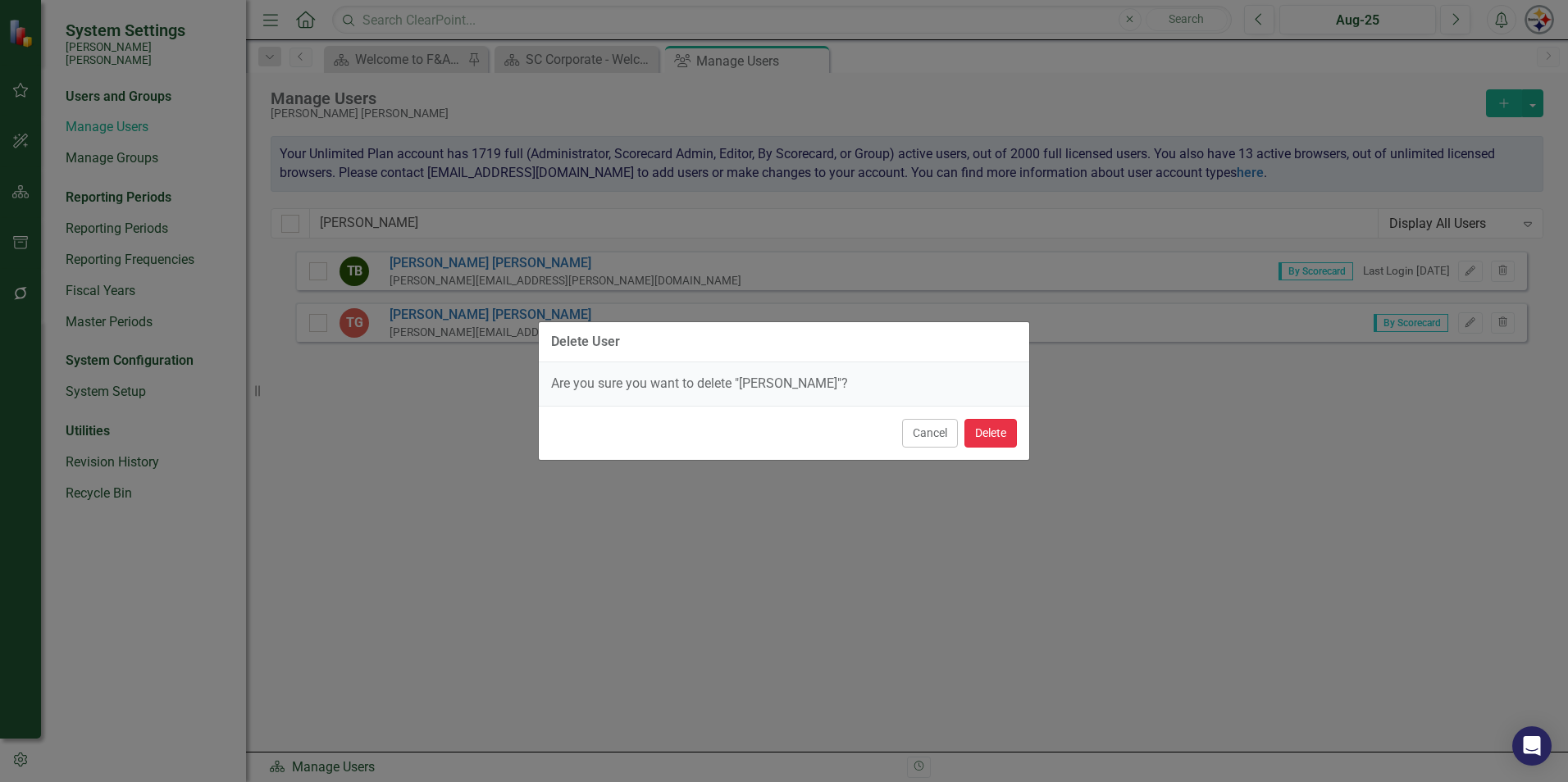
click at [1007, 437] on button "Delete" at bounding box center [991, 433] width 53 height 28
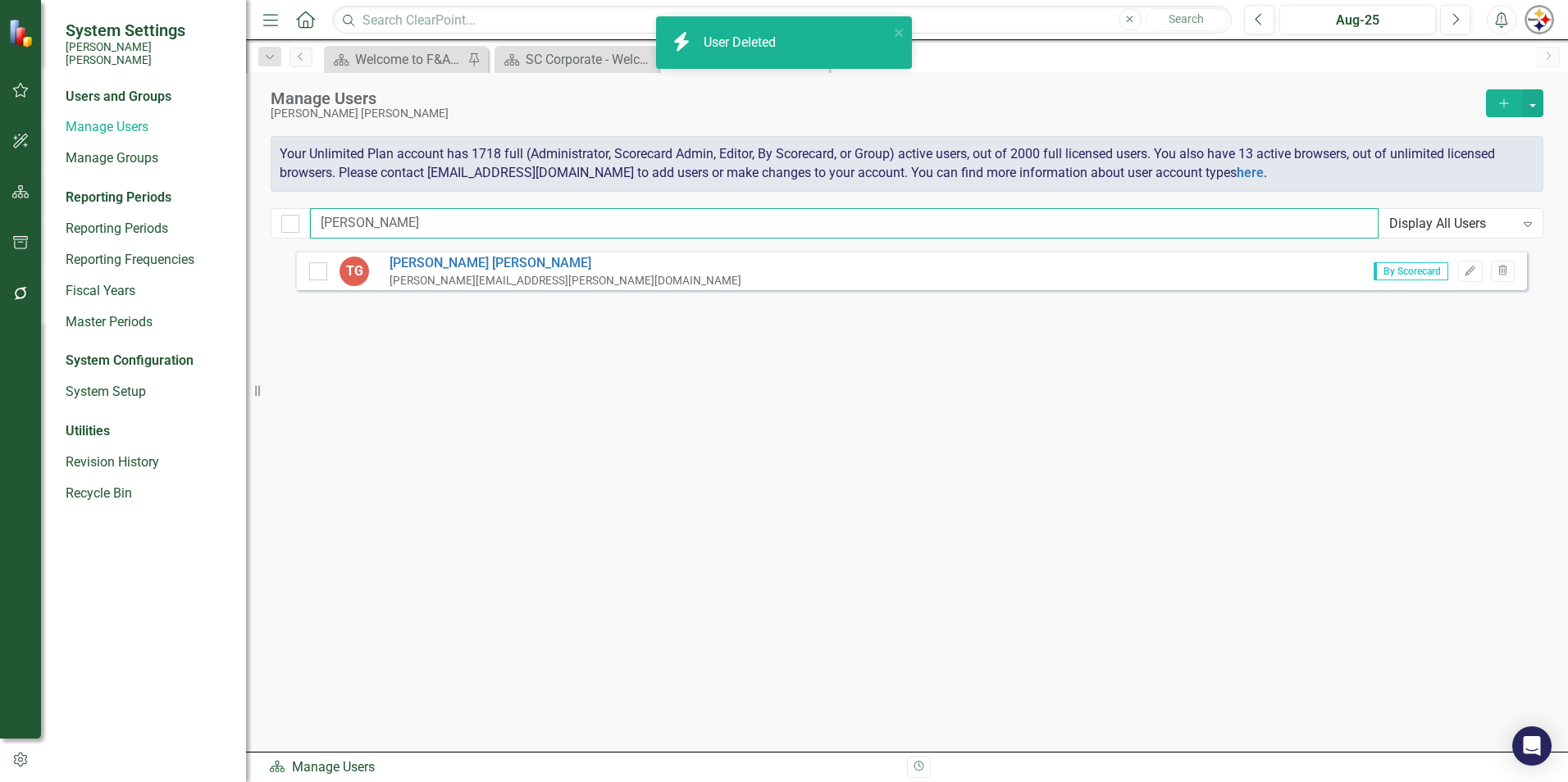
drag, startPoint x: 368, startPoint y: 219, endPoint x: 259, endPoint y: 219, distance: 109.0
click at [259, 219] on div "System Settings [PERSON_NAME] [PERSON_NAME] Users and Groups Manage Users Manag…" at bounding box center [784, 391] width 1568 height 782
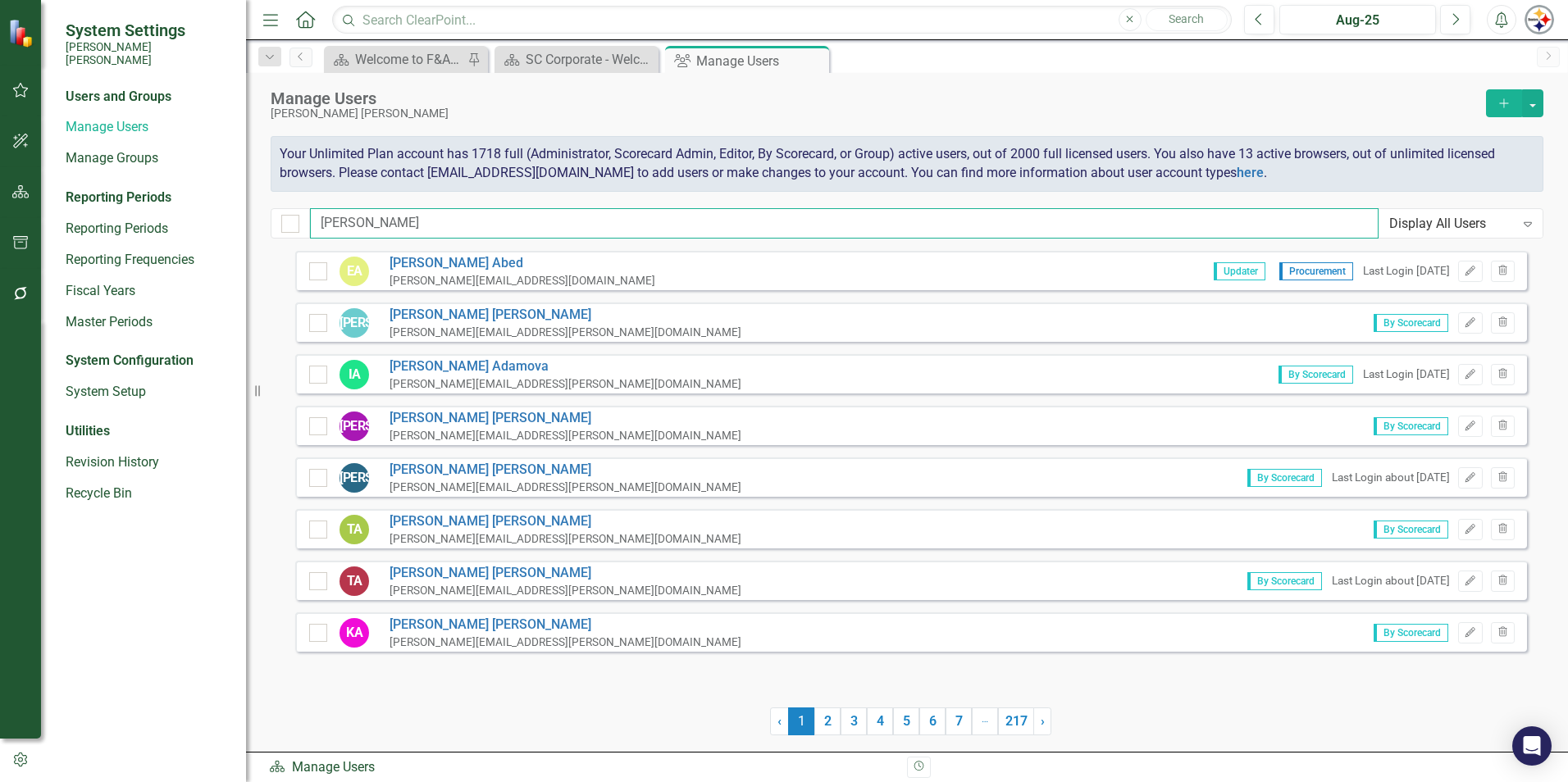
type input "[PERSON_NAME]"
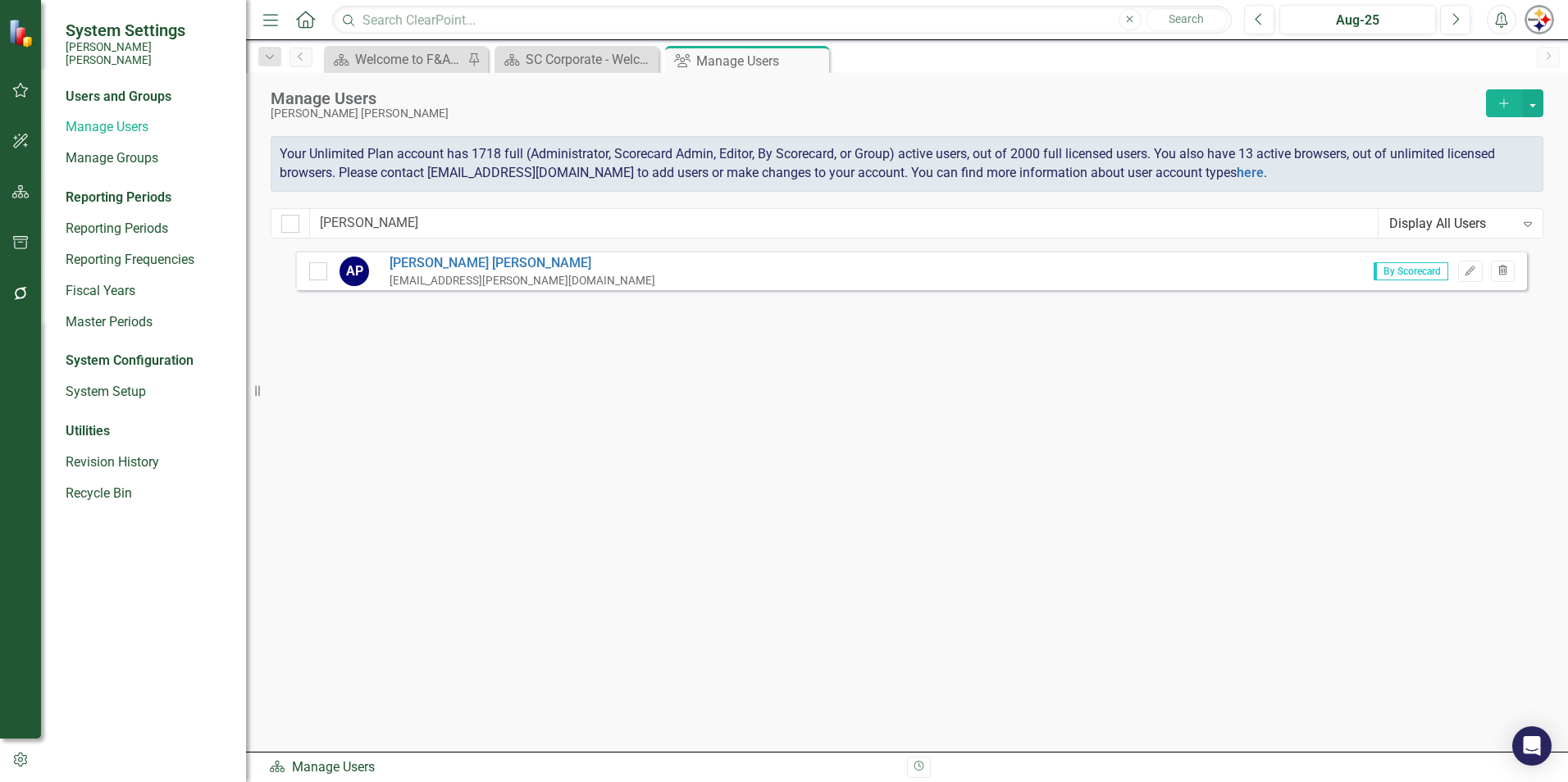
click at [1510, 269] on button "Trash" at bounding box center [1502, 271] width 24 height 22
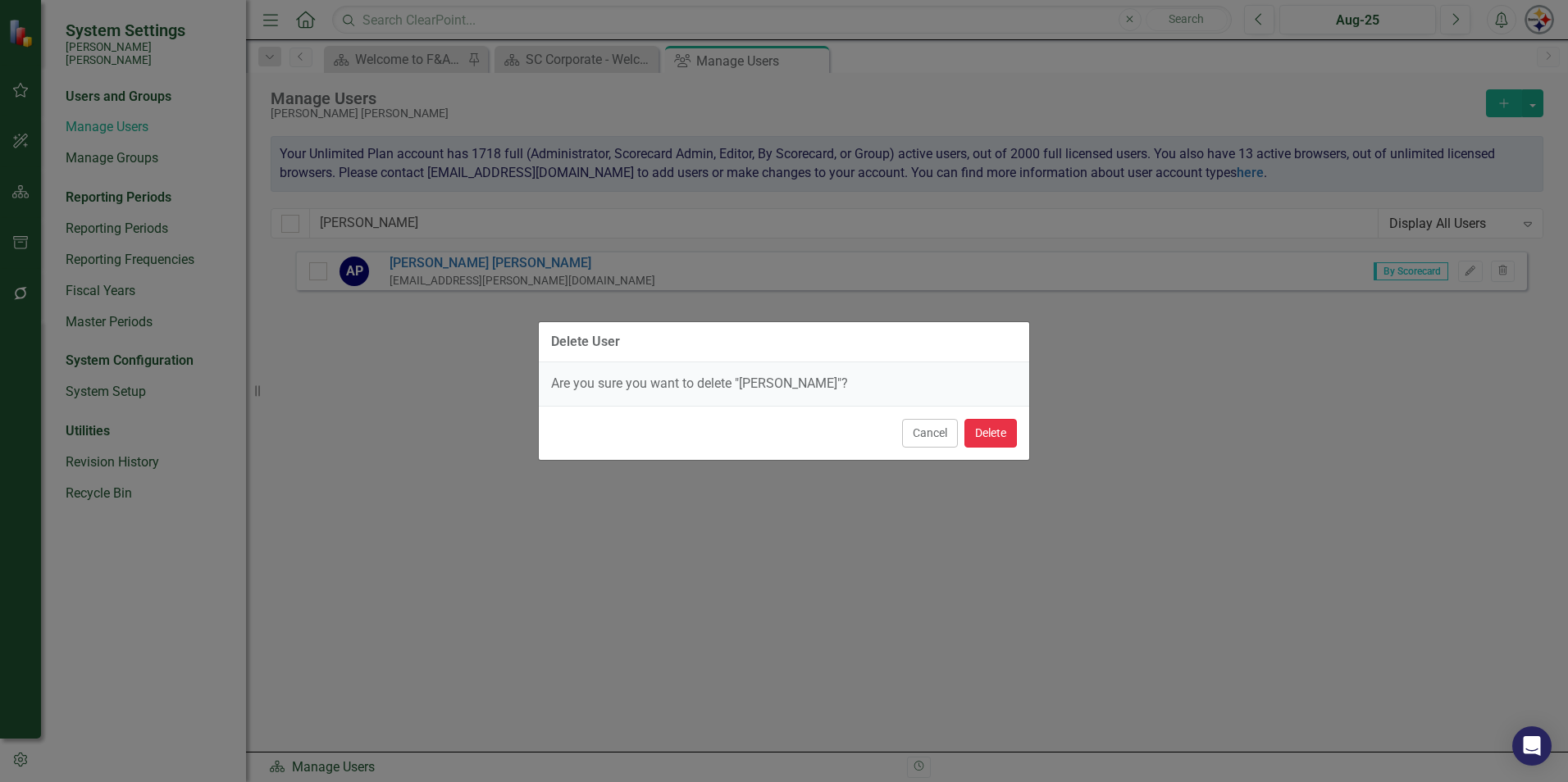
click at [993, 439] on button "Delete" at bounding box center [991, 433] width 53 height 28
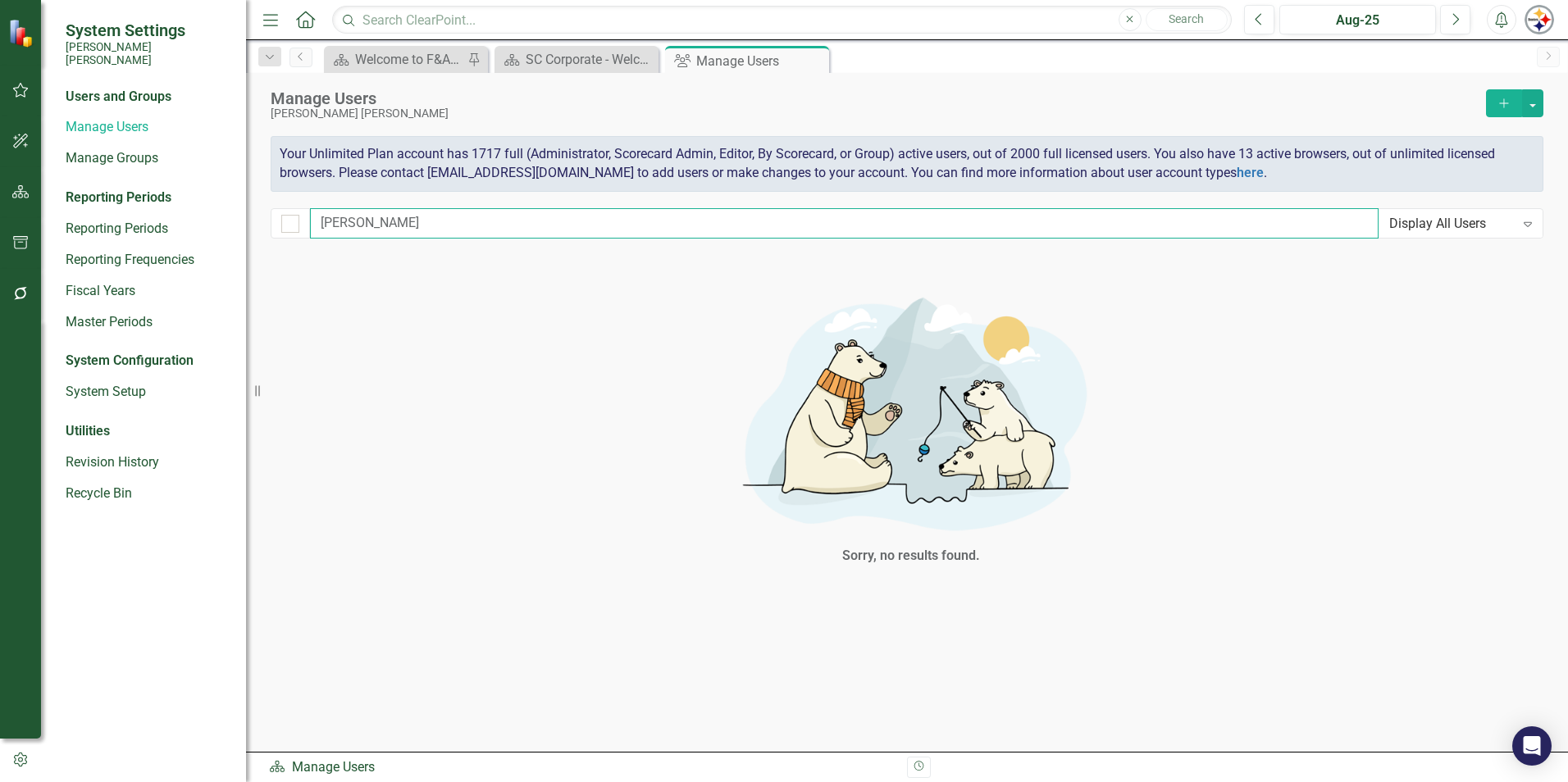
drag, startPoint x: 368, startPoint y: 216, endPoint x: 271, endPoint y: 222, distance: 97.2
click at [271, 222] on div "[PERSON_NAME] Display All Users Expand" at bounding box center [906, 223] width 1273 height 30
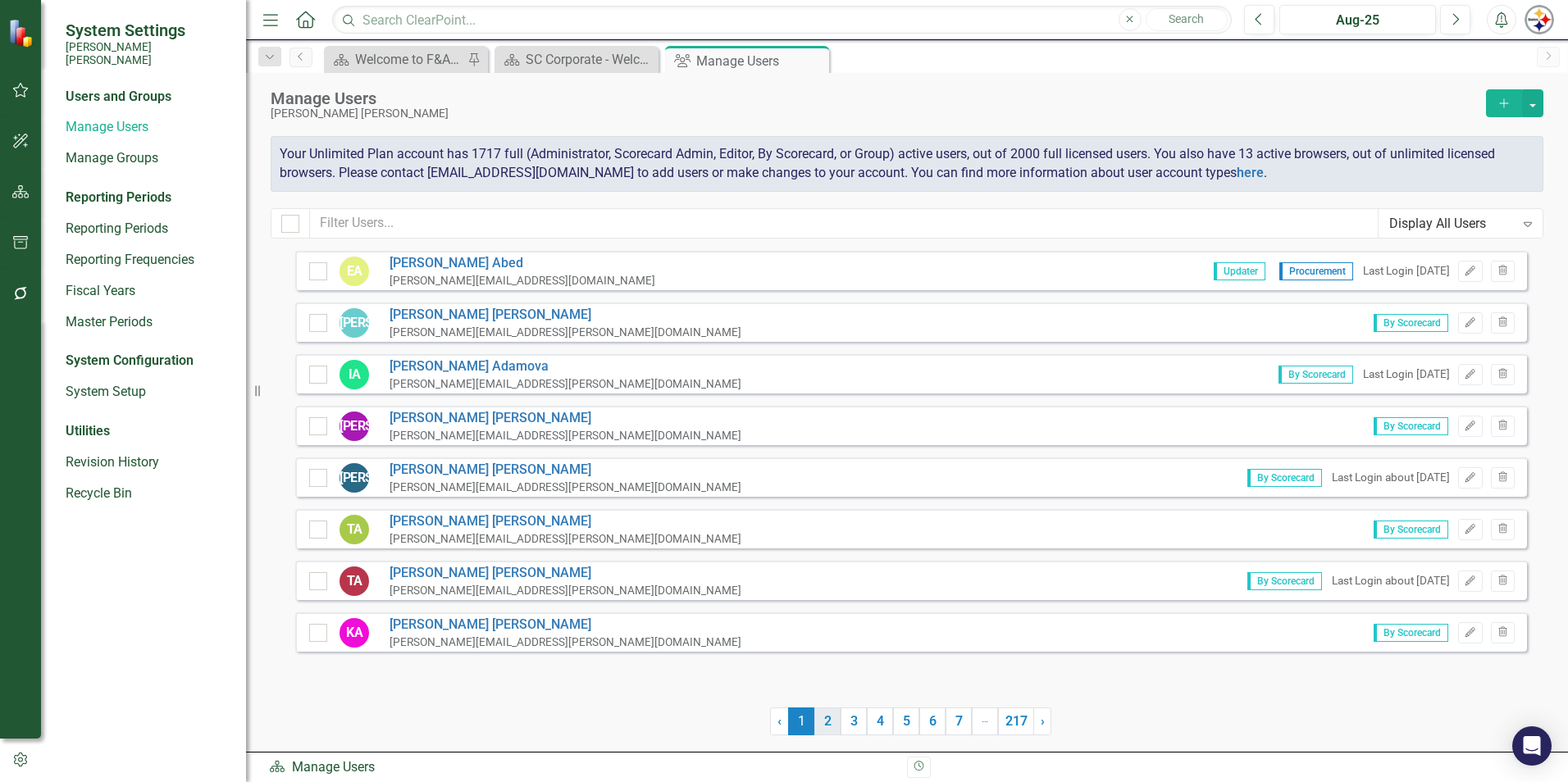
click at [816, 728] on link "2" at bounding box center [827, 721] width 26 height 27
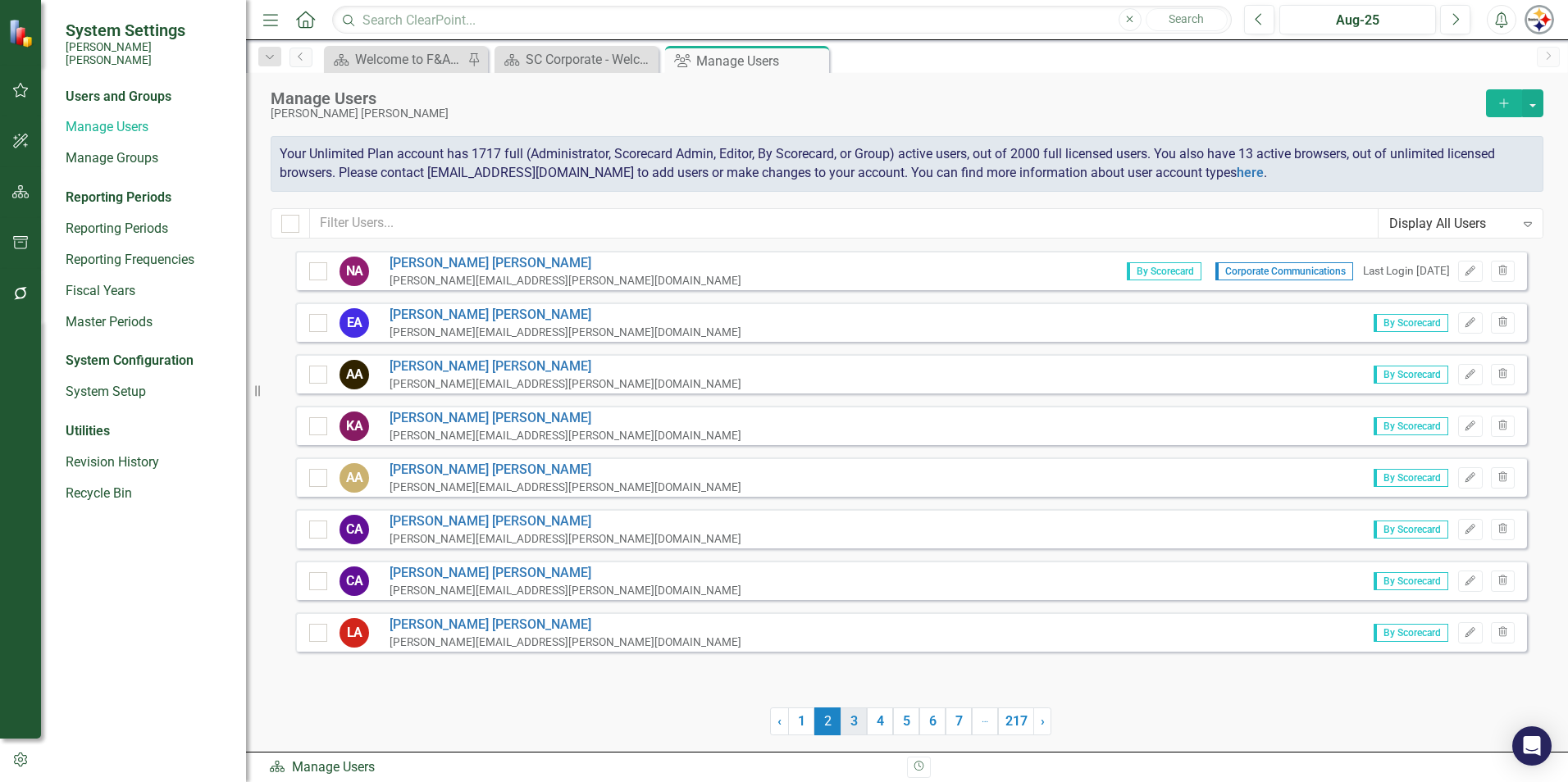
click at [852, 728] on link "3" at bounding box center [854, 721] width 26 height 27
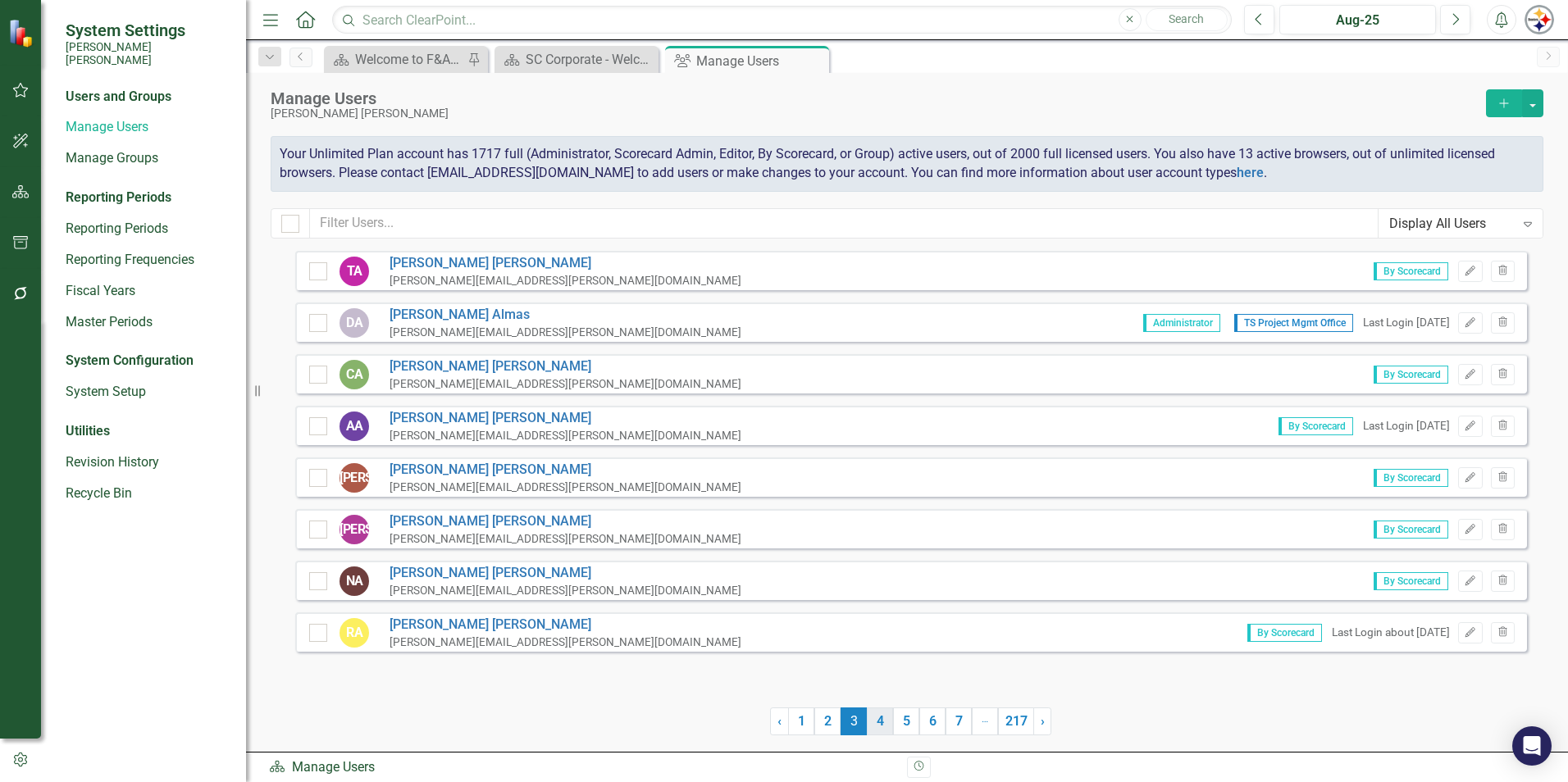
click at [879, 726] on link "4" at bounding box center [879, 721] width 26 height 27
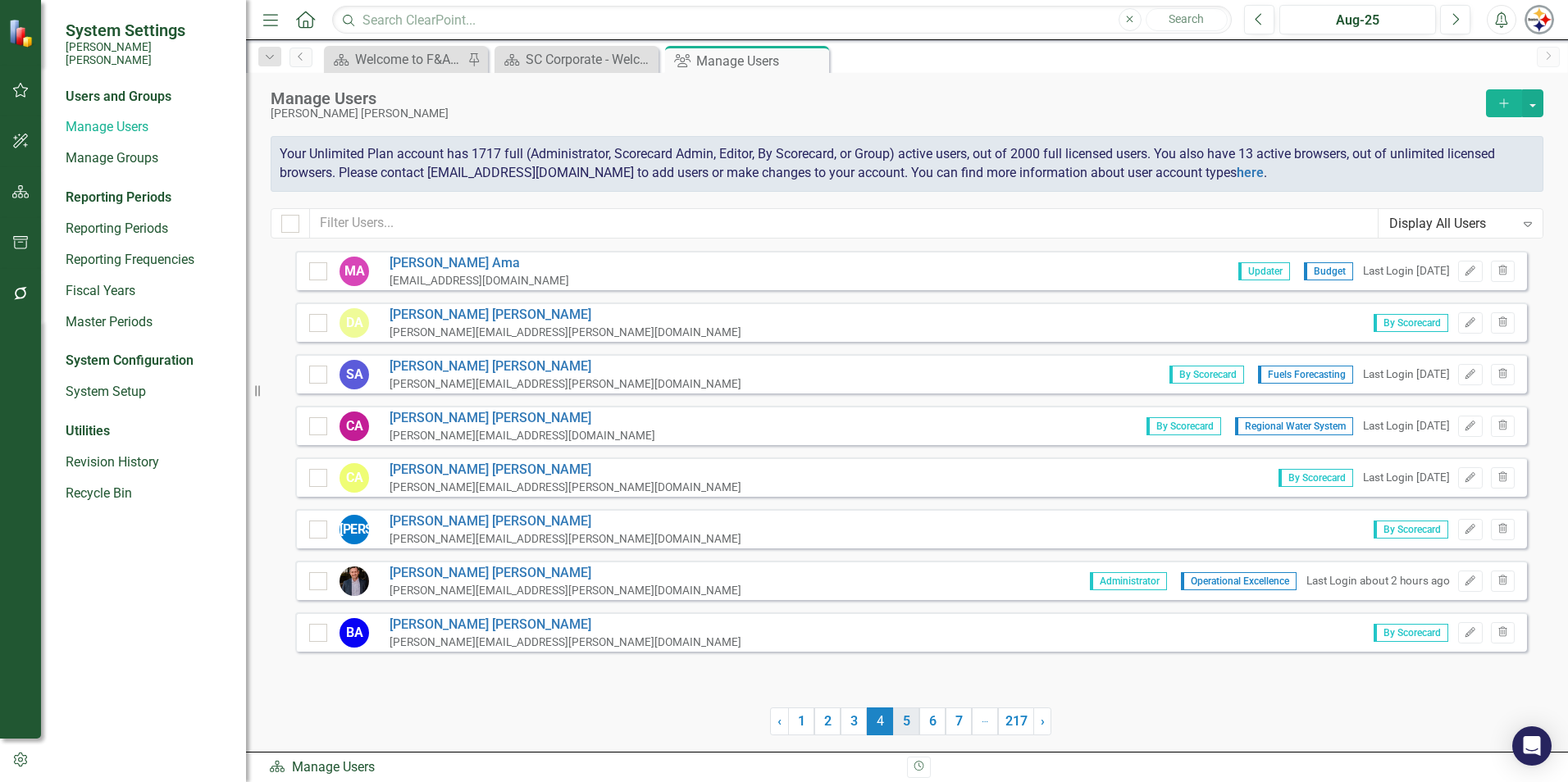
click at [905, 726] on link "5" at bounding box center [906, 721] width 26 height 27
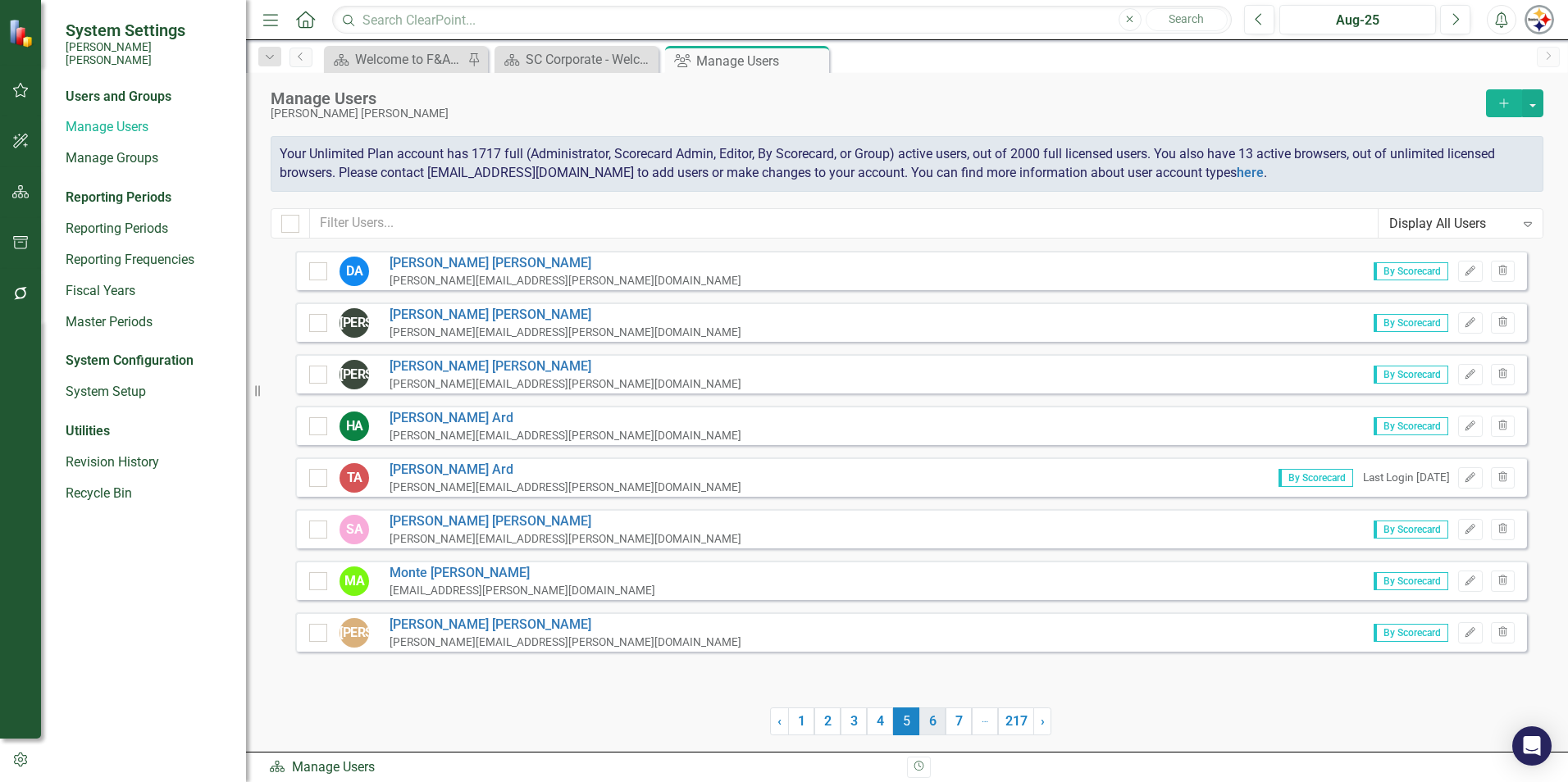
click at [938, 721] on link "6" at bounding box center [932, 721] width 26 height 27
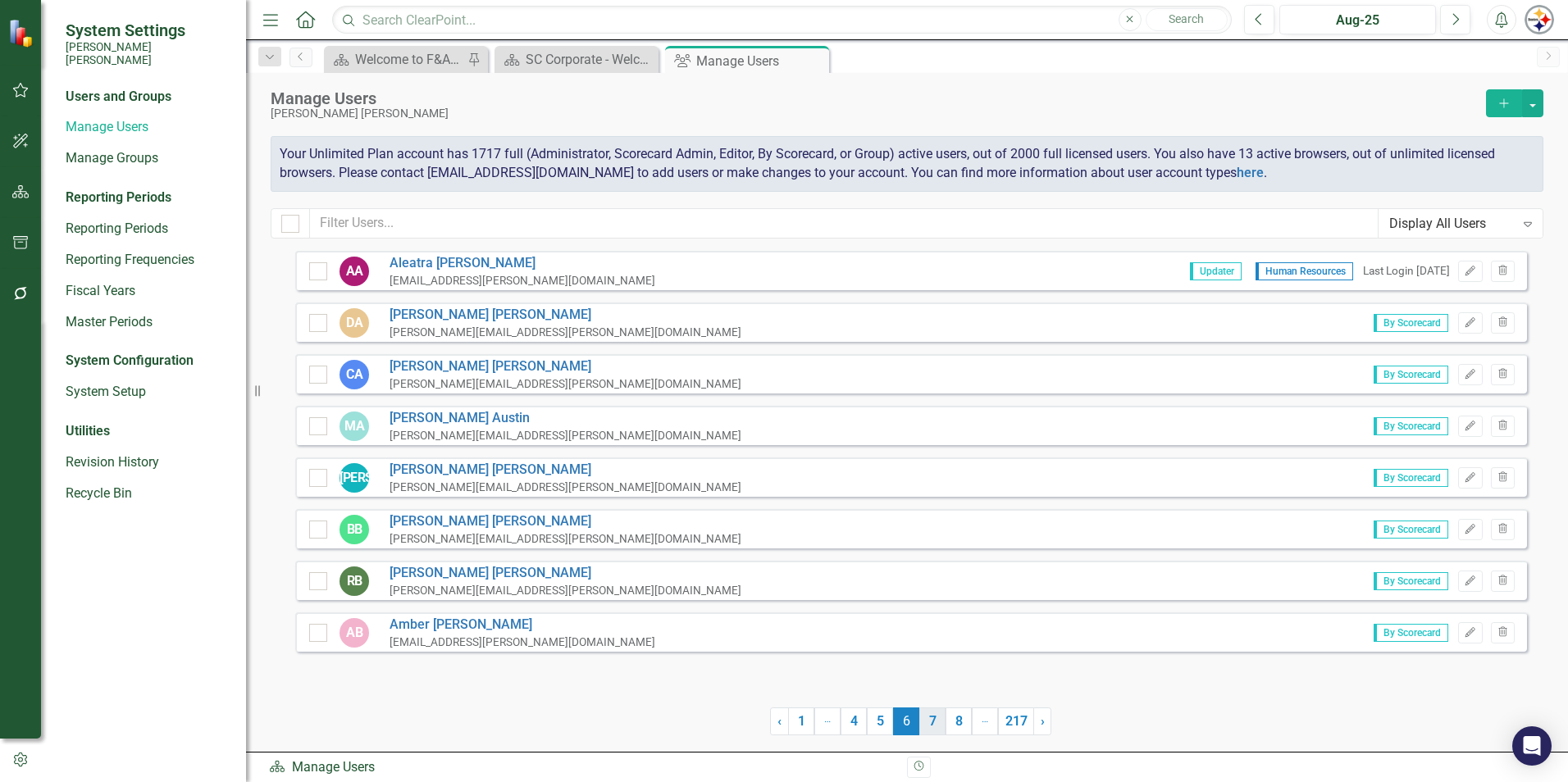
click at [943, 723] on link "7" at bounding box center [932, 721] width 26 height 27
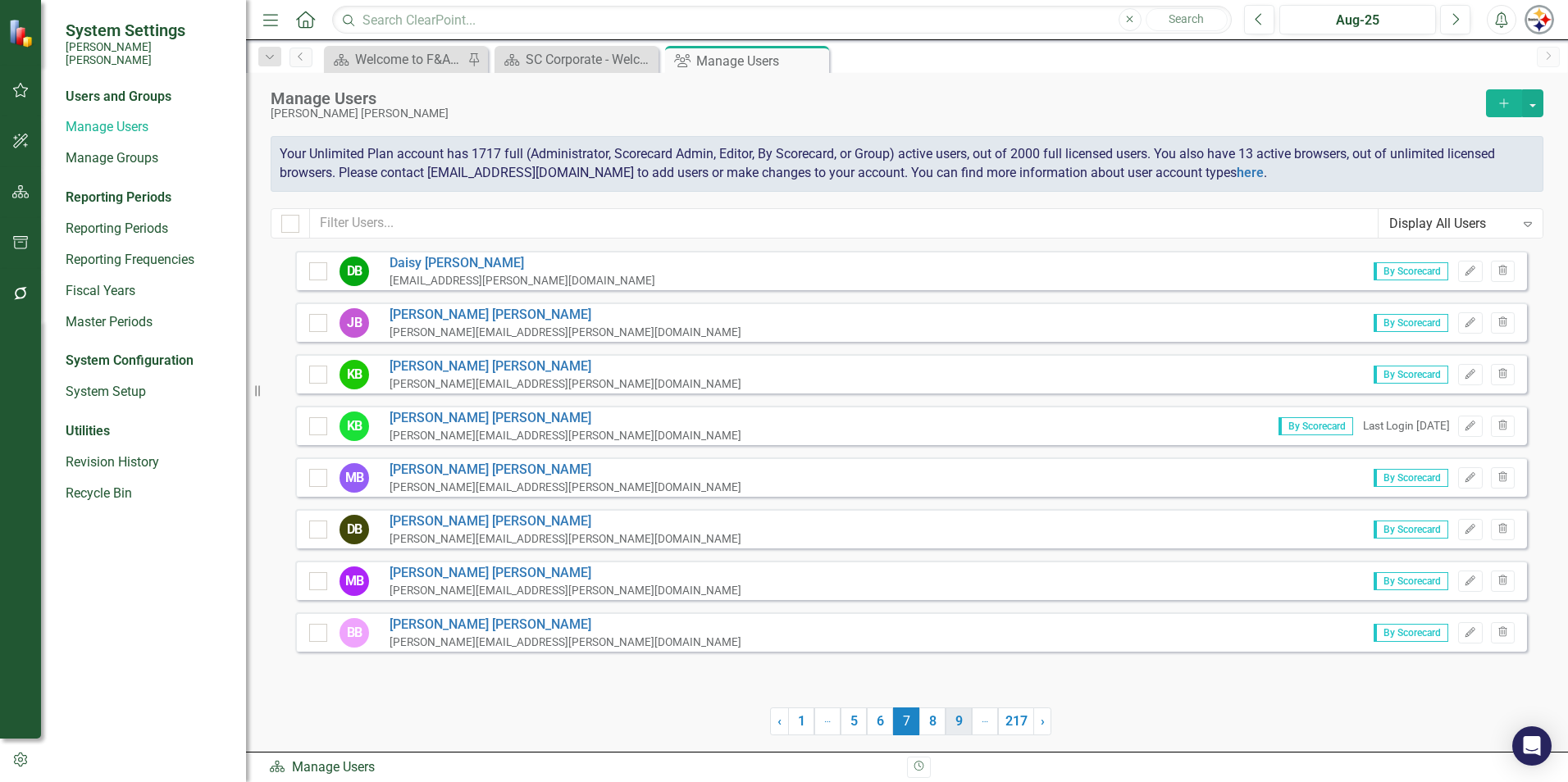
click at [934, 727] on link "8" at bounding box center [932, 721] width 26 height 27
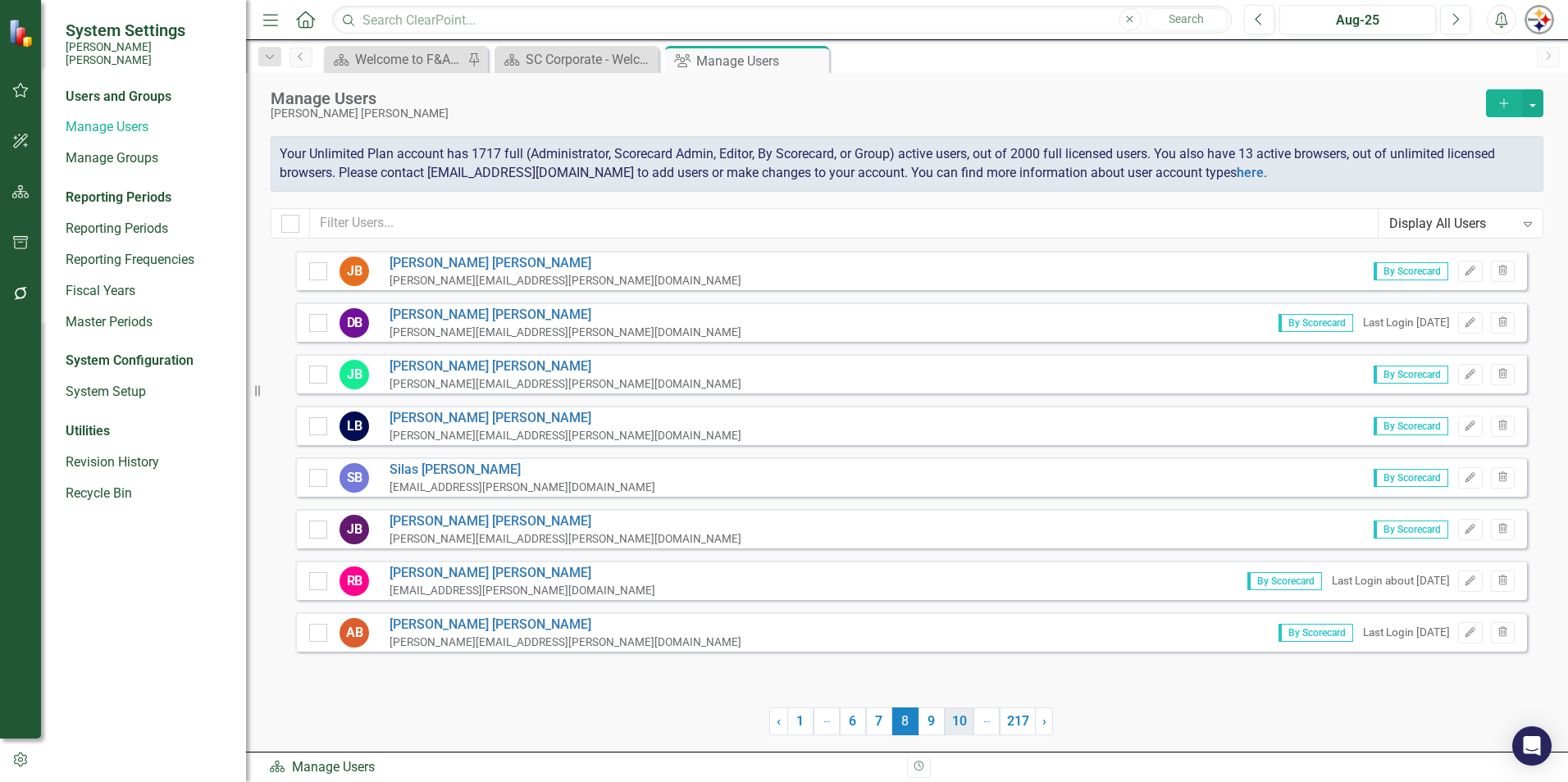
click at [956, 725] on link "10" at bounding box center [958, 721] width 28 height 27
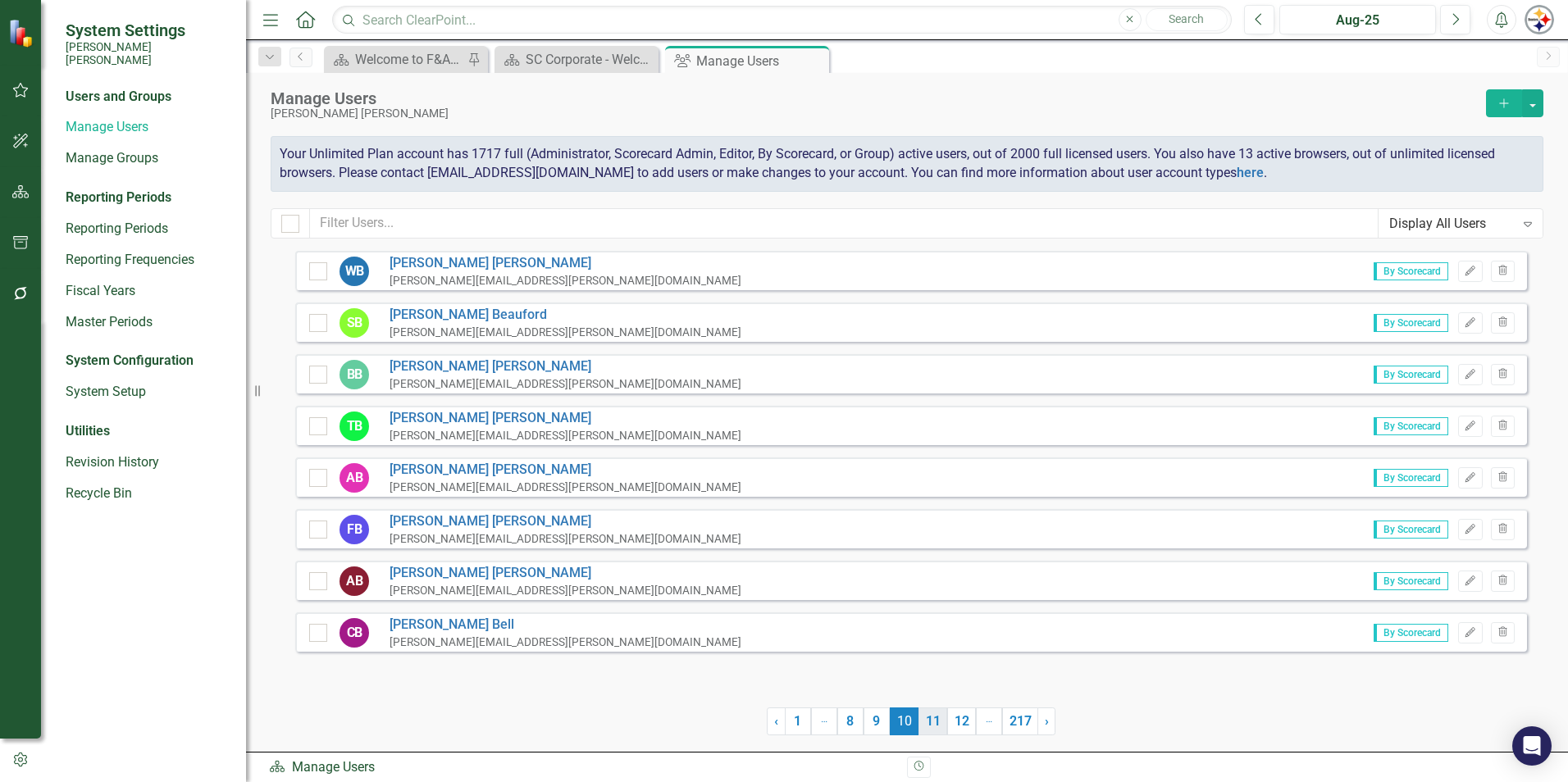
click at [938, 725] on link "11" at bounding box center [932, 721] width 28 height 27
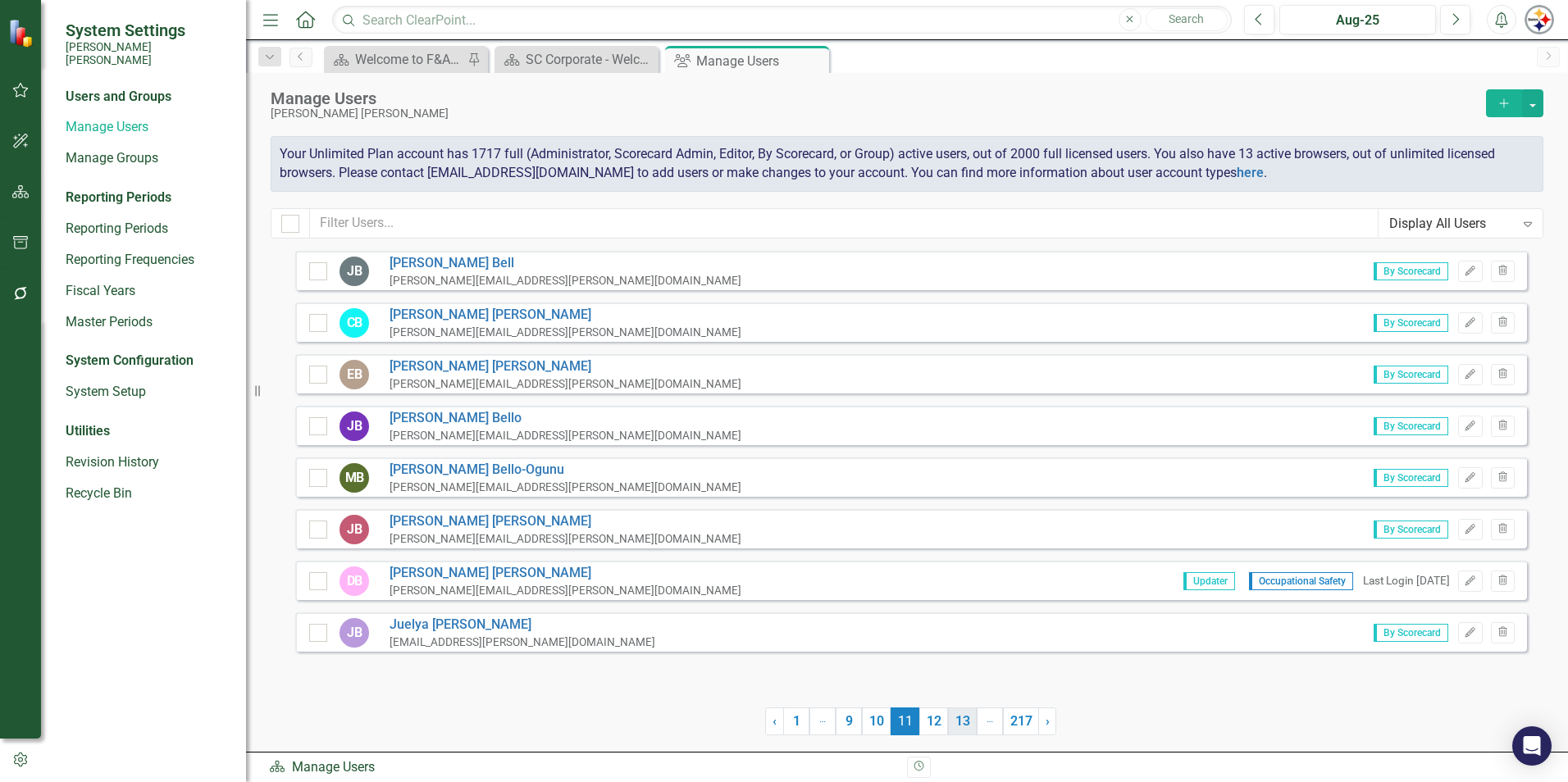
click at [951, 725] on link "13" at bounding box center [961, 721] width 28 height 27
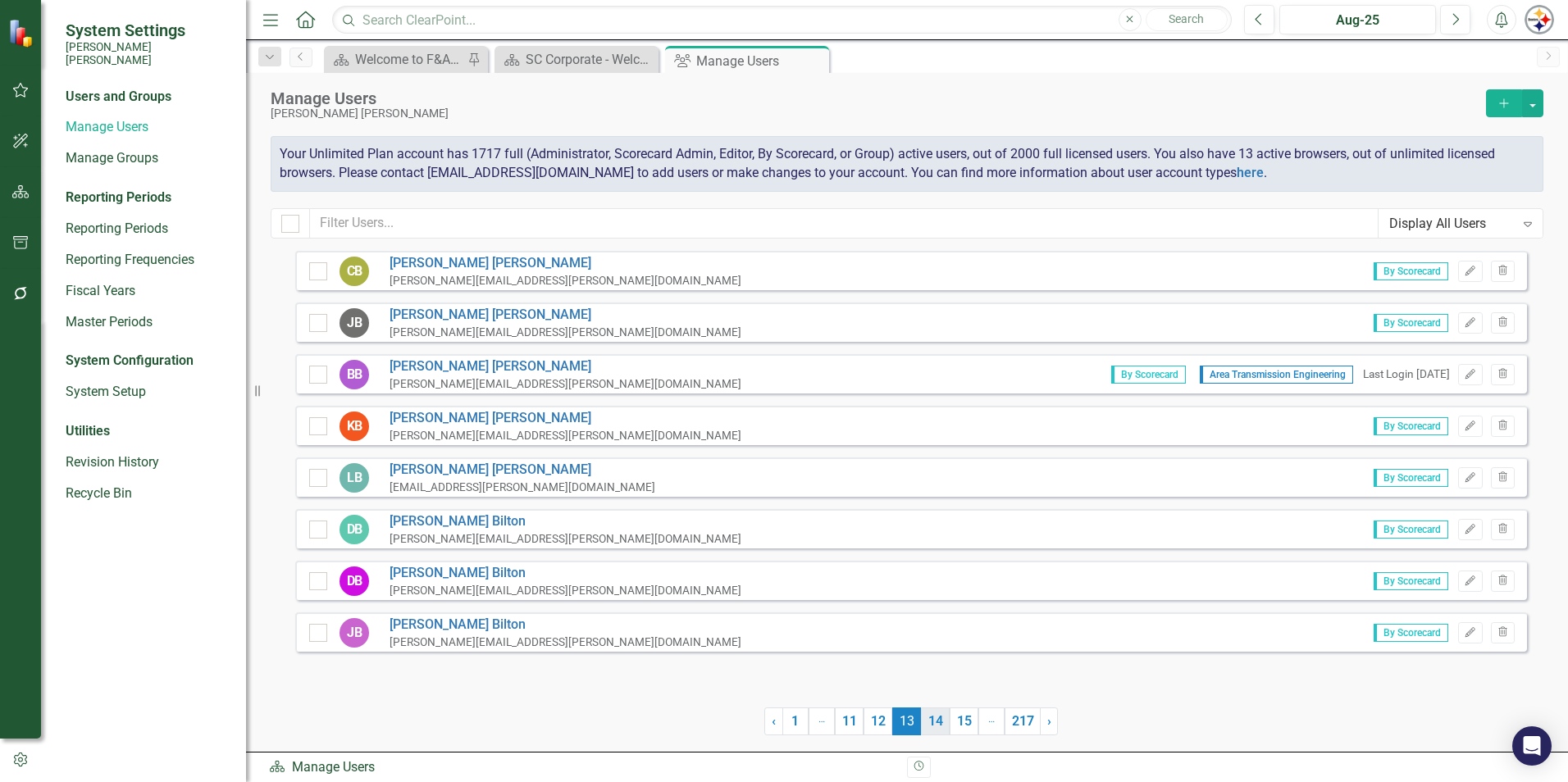
click at [929, 725] on link "14" at bounding box center [935, 721] width 28 height 27
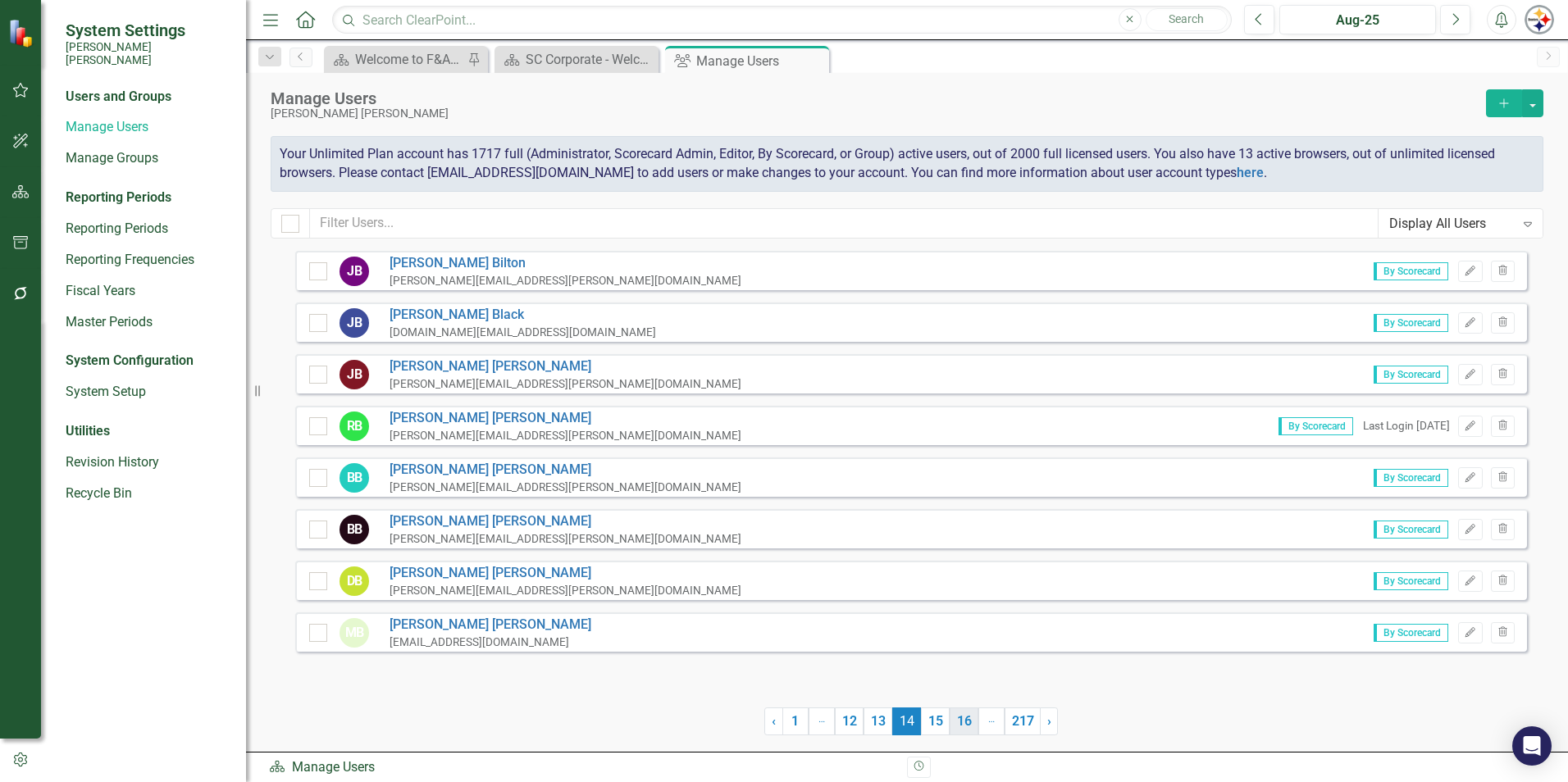
click at [953, 726] on link "16" at bounding box center [963, 721] width 28 height 27
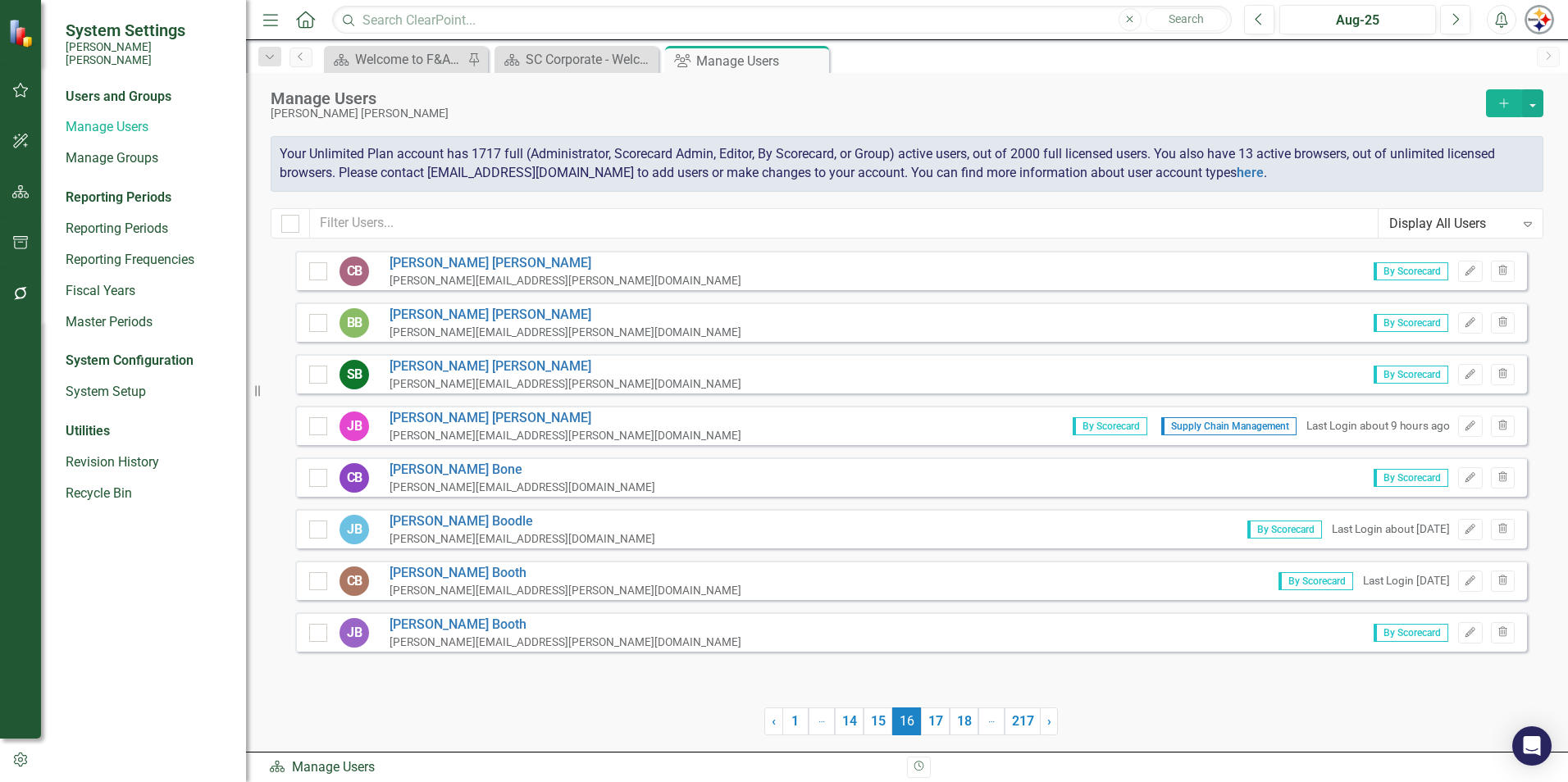
click at [500, 537] on div "[PERSON_NAME][EMAIL_ADDRESS][DOMAIN_NAME]" at bounding box center [521, 539] width 266 height 16
click at [420, 469] on link "[PERSON_NAME]" at bounding box center [521, 469] width 266 height 19
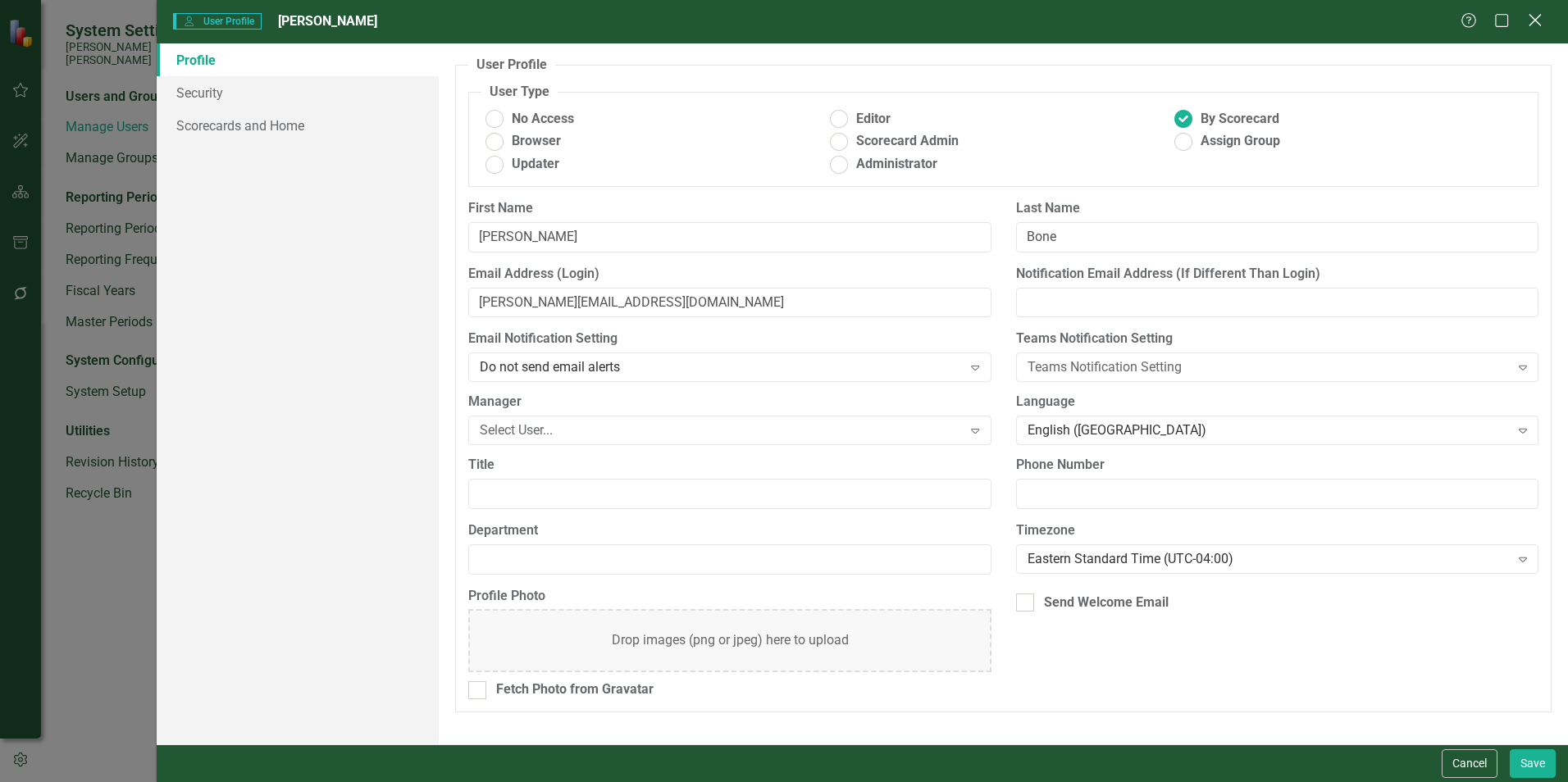
click at [1533, 19] on icon "Close" at bounding box center [1535, 21] width 21 height 16
